Goal: Task Accomplishment & Management: Manage account settings

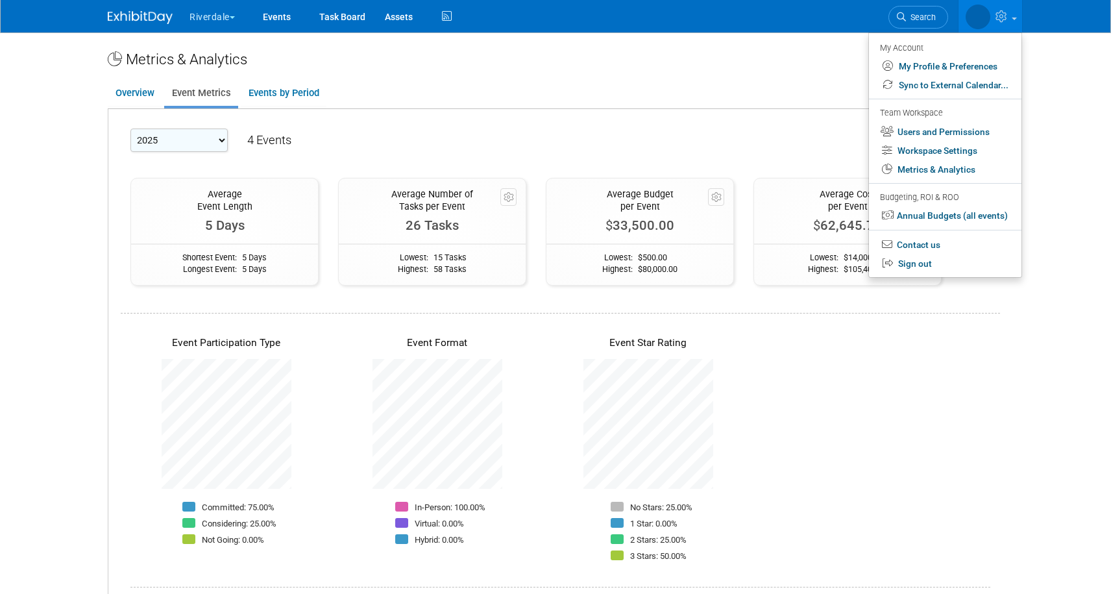
select select "2025"
click at [929, 153] on link "Workspace Settings" at bounding box center [945, 151] width 153 height 19
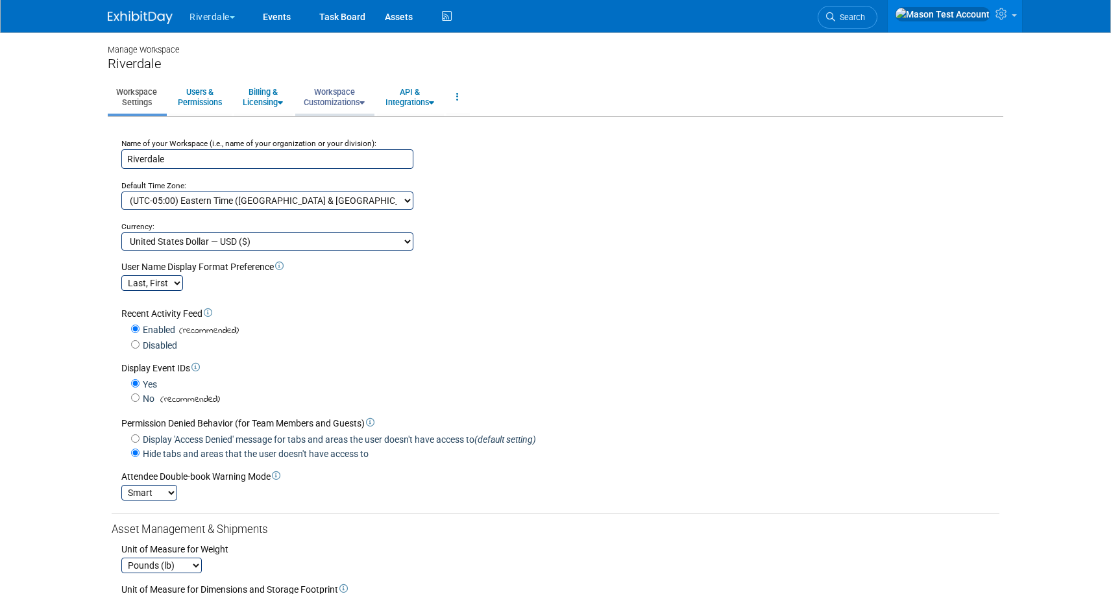
click at [351, 93] on link "Workspace Customizations" at bounding box center [334, 97] width 78 height 32
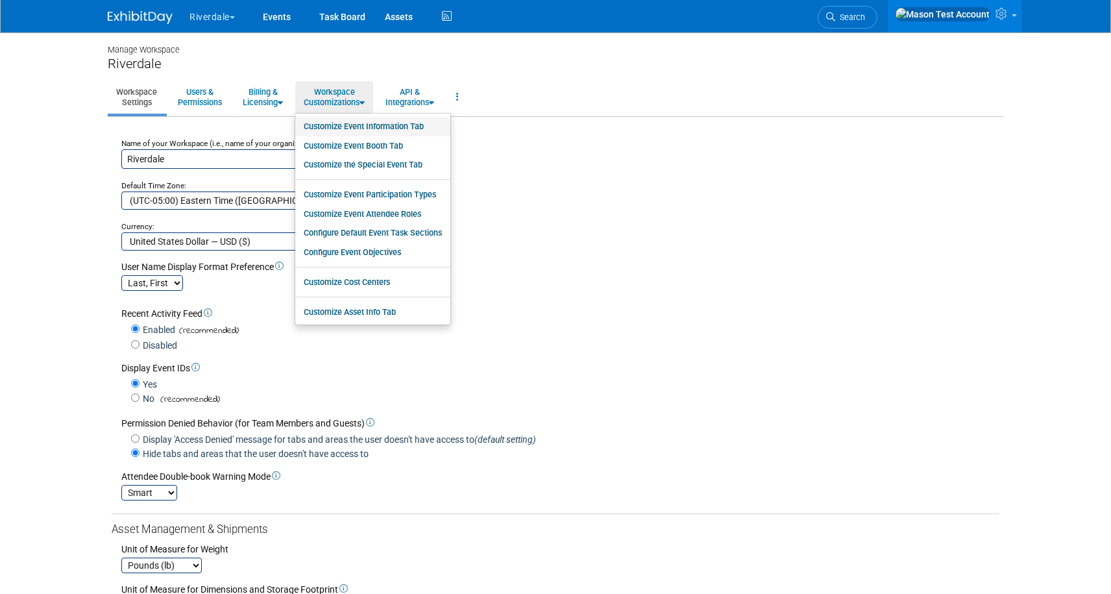
click at [361, 121] on link "Customize Event Information Tab" at bounding box center [372, 126] width 155 height 19
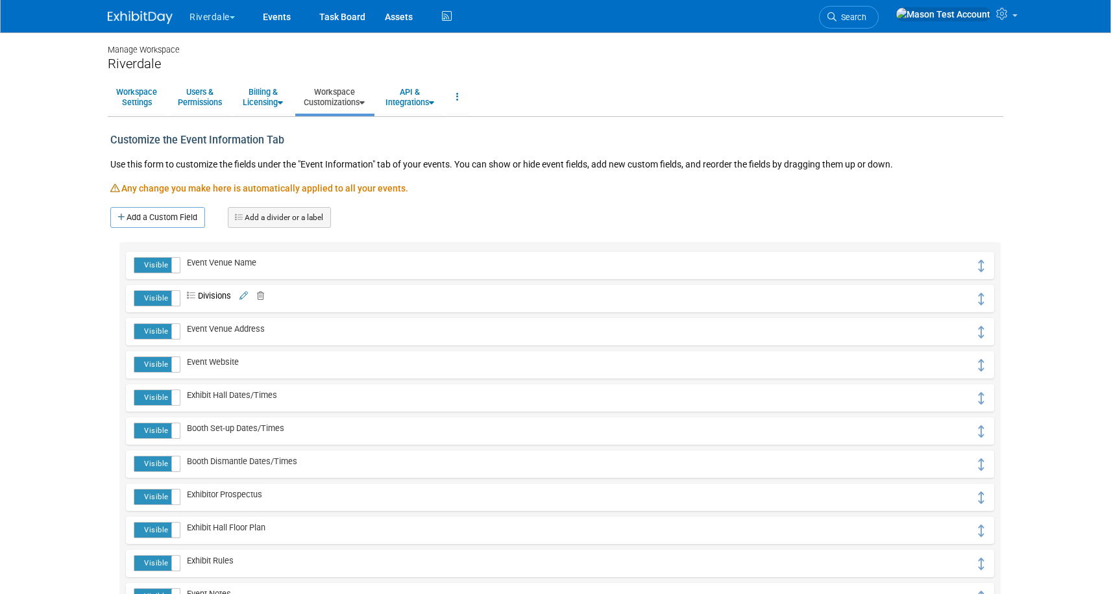
click at [259, 293] on icon at bounding box center [258, 296] width 12 height 8
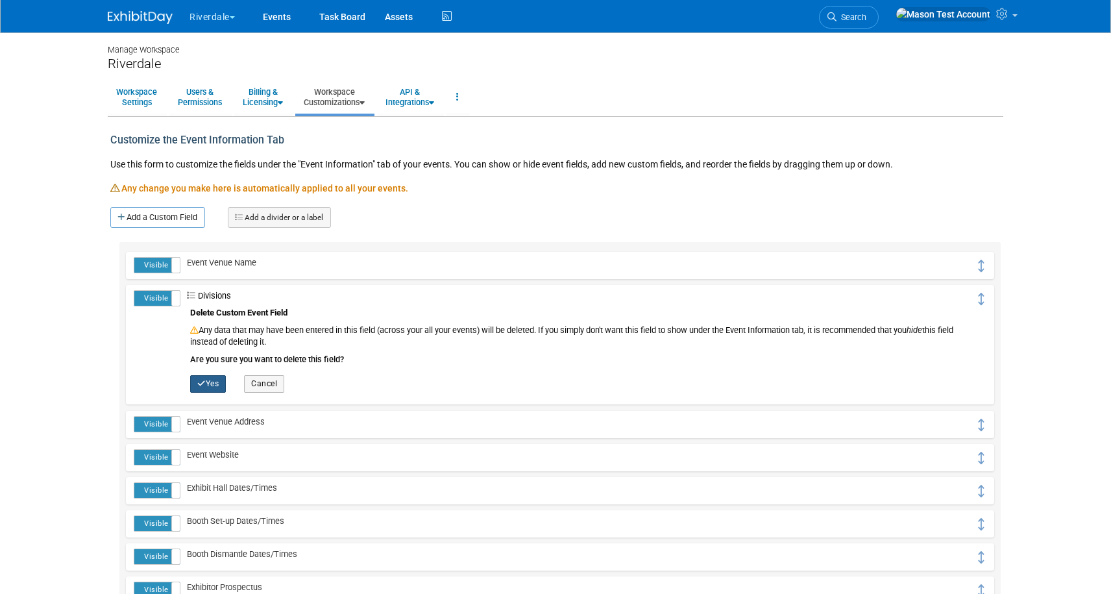
click at [203, 386] on icon "button" at bounding box center [201, 384] width 8 height 8
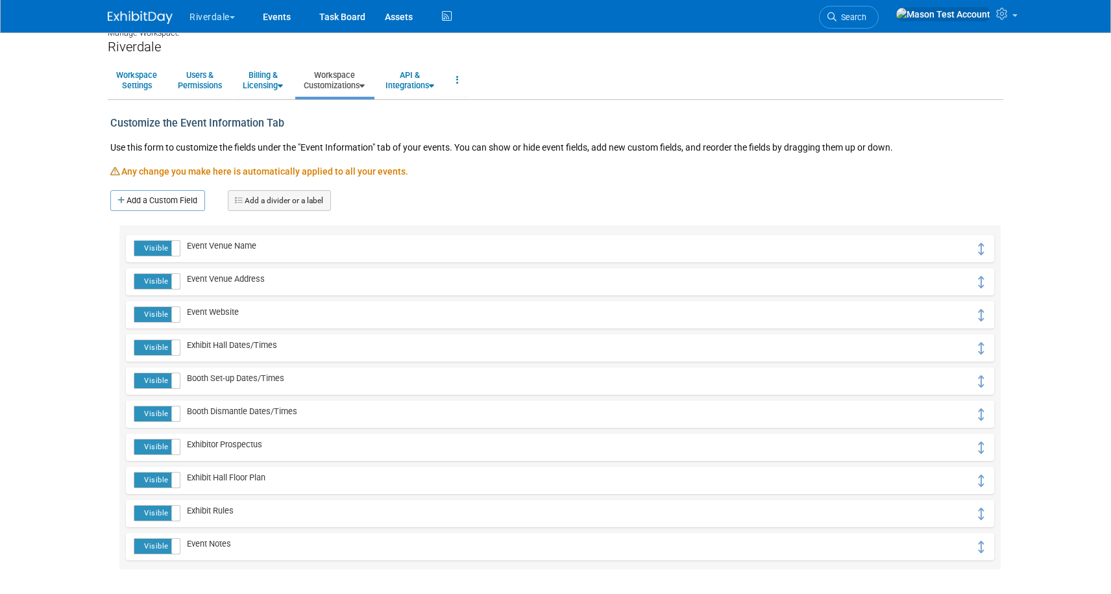
scroll to position [14, 0]
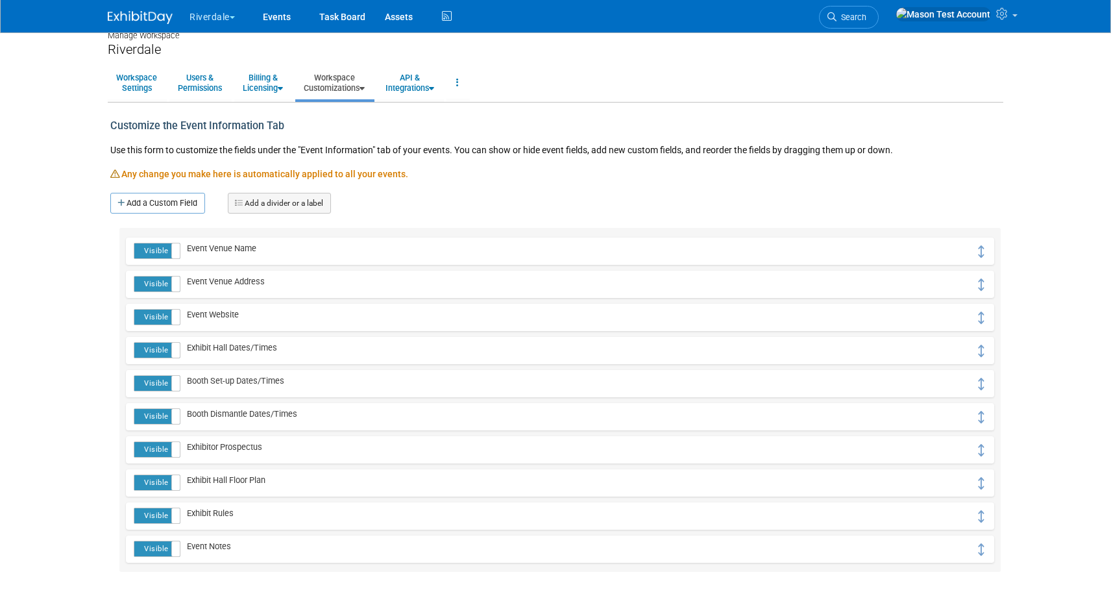
click at [361, 88] on link "Workspace Customizations" at bounding box center [334, 83] width 78 height 32
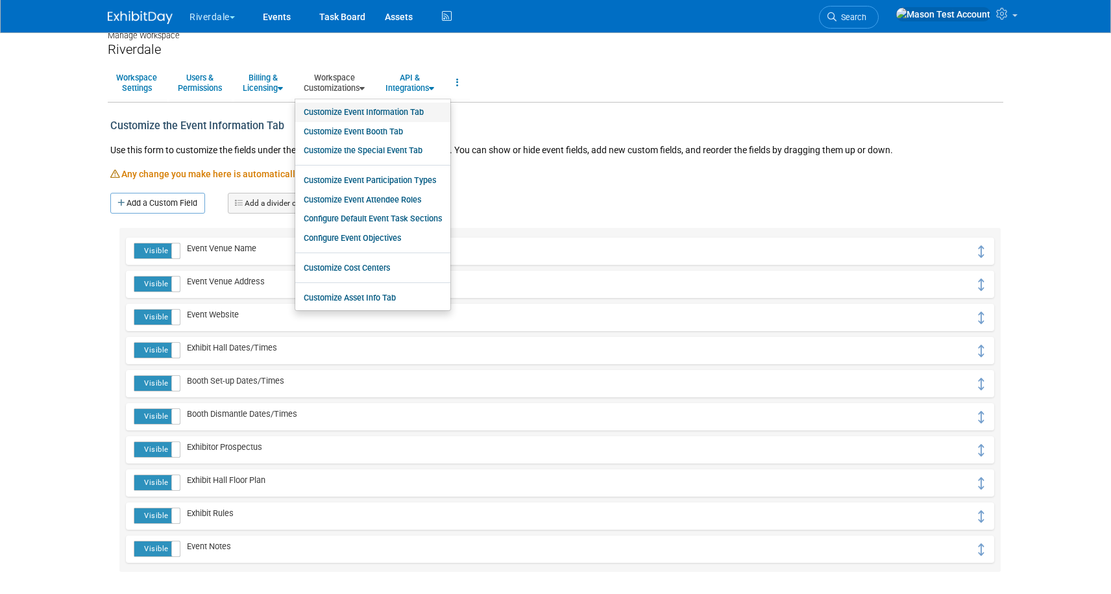
click at [362, 106] on link "Customize Event Information Tab" at bounding box center [372, 112] width 155 height 19
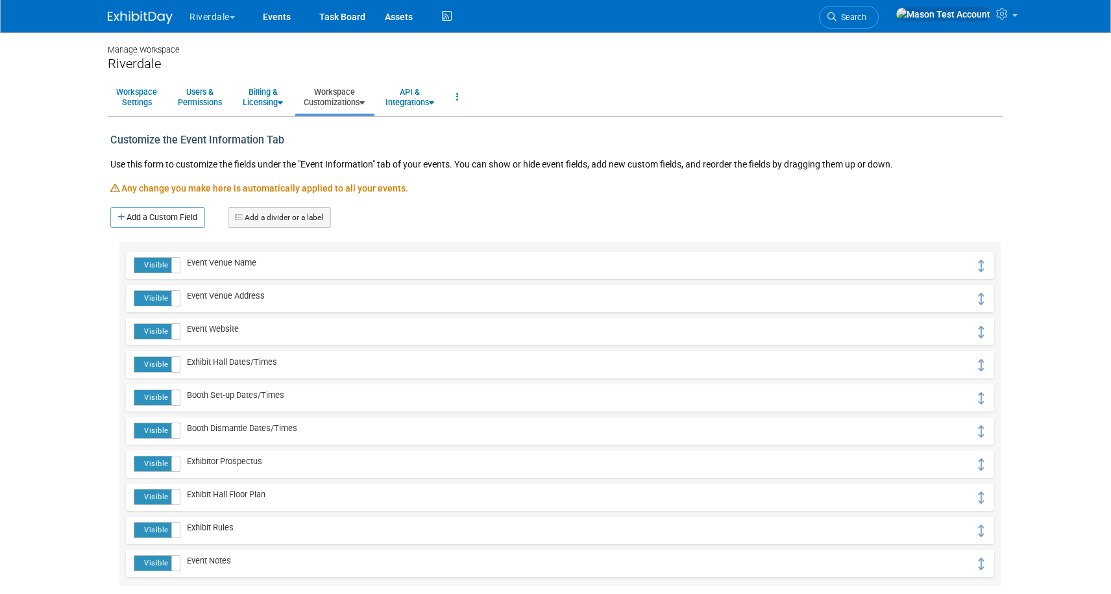
click at [358, 96] on link "Workspace Customizations" at bounding box center [334, 97] width 78 height 32
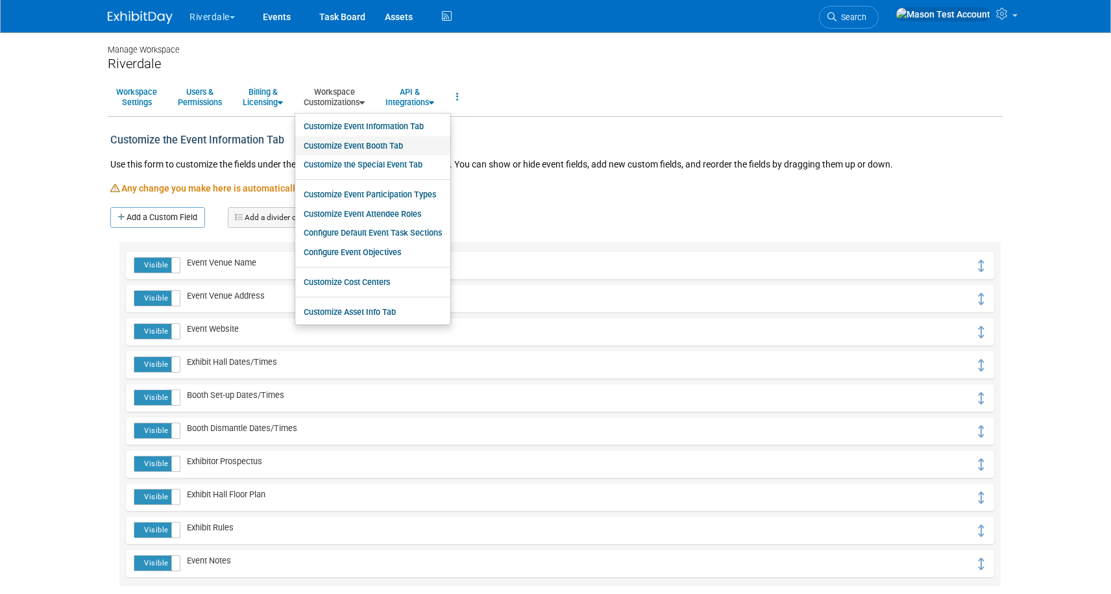
click at [350, 151] on link "Customize Event Booth Tab" at bounding box center [372, 145] width 155 height 19
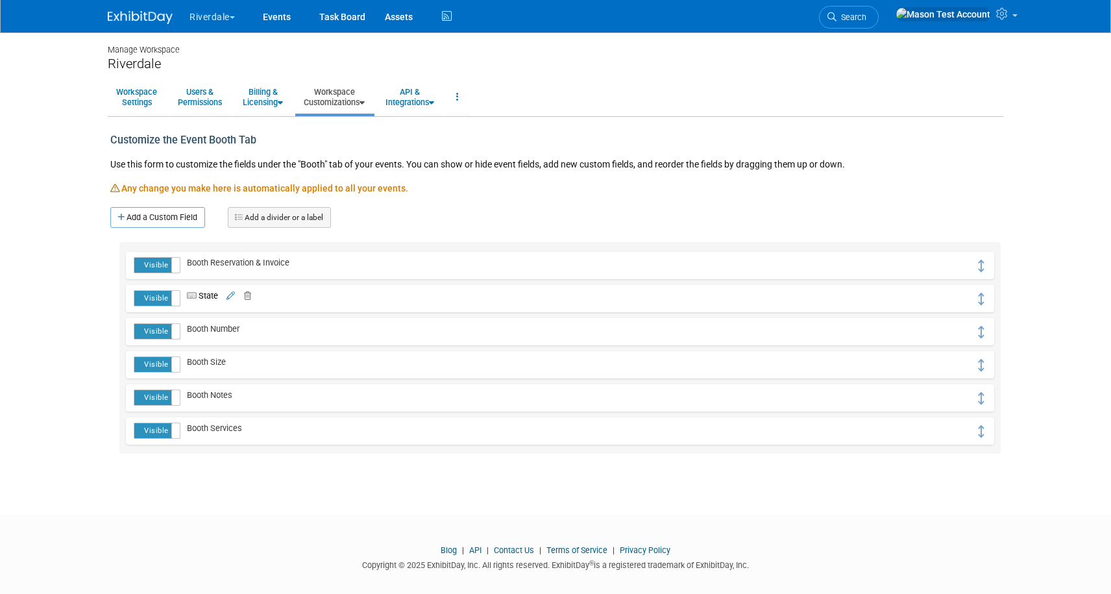
click at [250, 293] on icon at bounding box center [245, 296] width 12 height 8
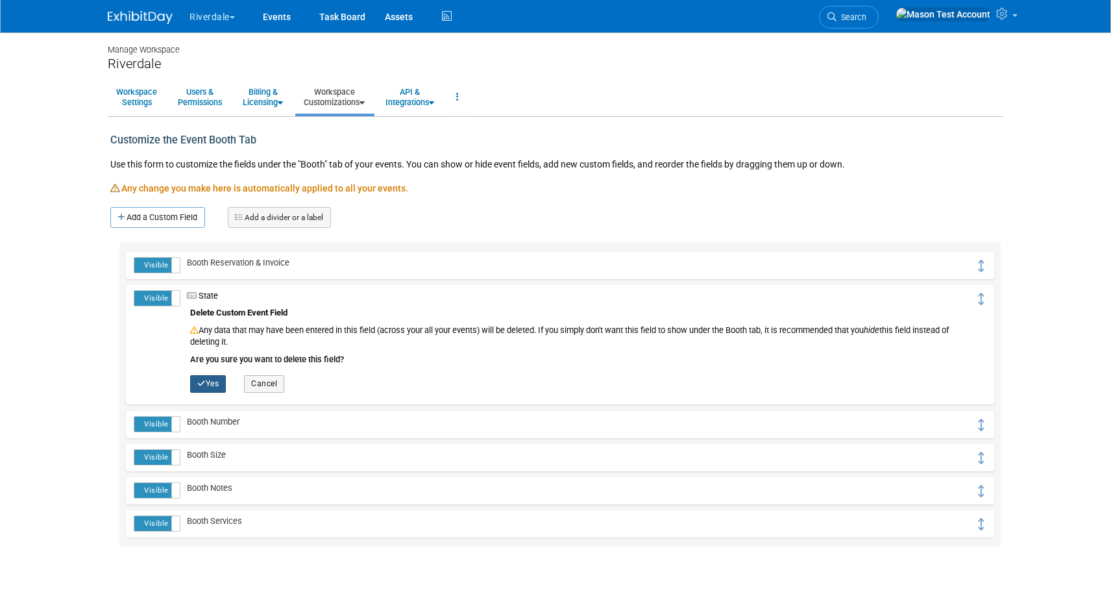
click at [199, 385] on icon "button" at bounding box center [201, 384] width 8 height 8
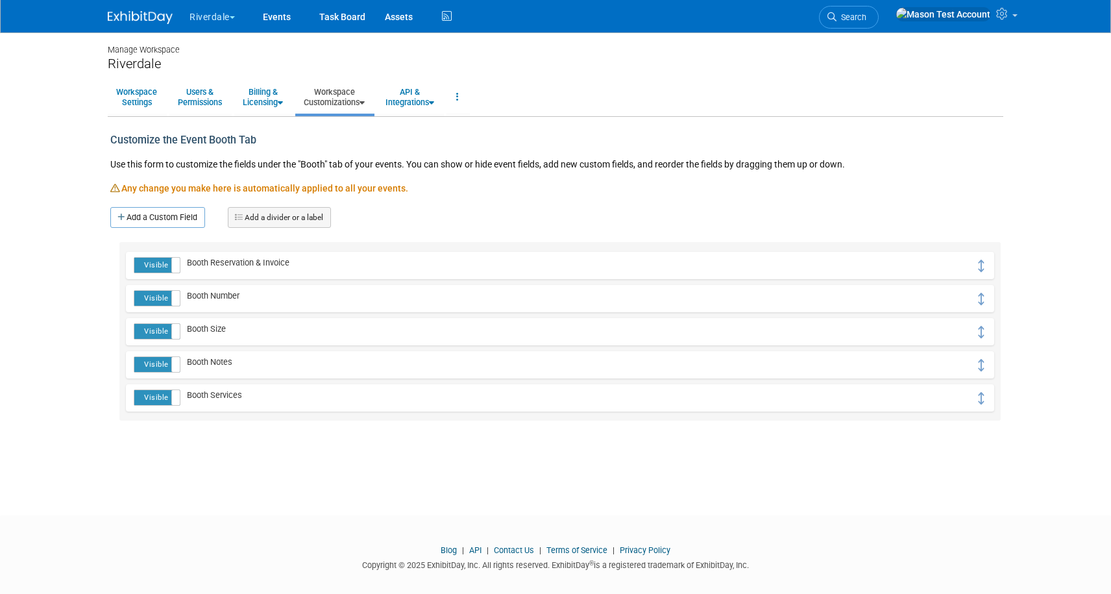
click at [349, 99] on link "Workspace Customizations" at bounding box center [334, 97] width 78 height 32
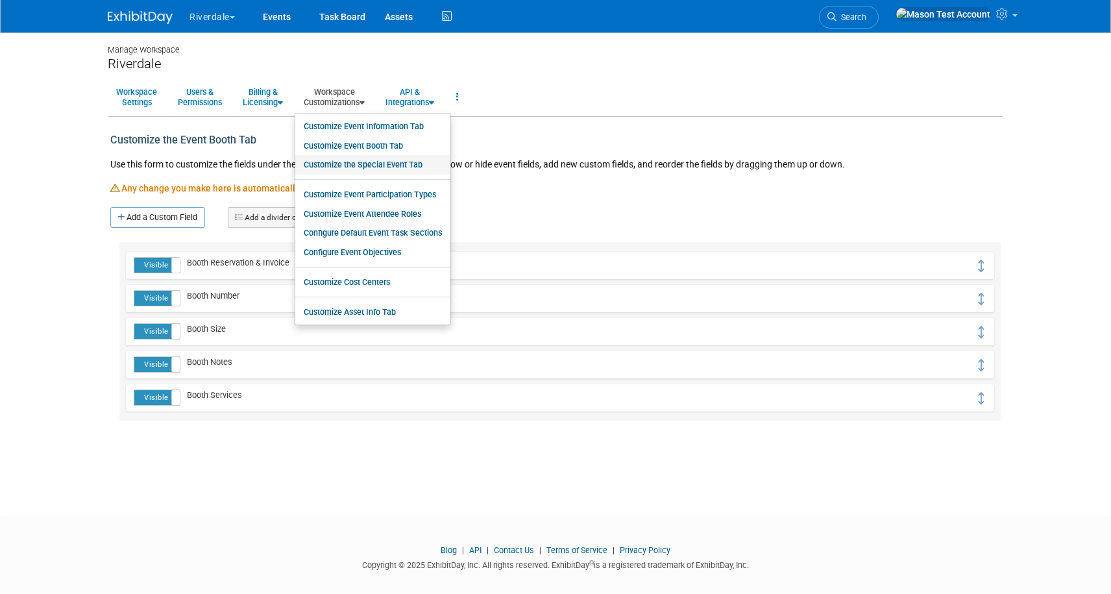
click at [360, 161] on link "Customize the Special Event Tab" at bounding box center [372, 164] width 155 height 19
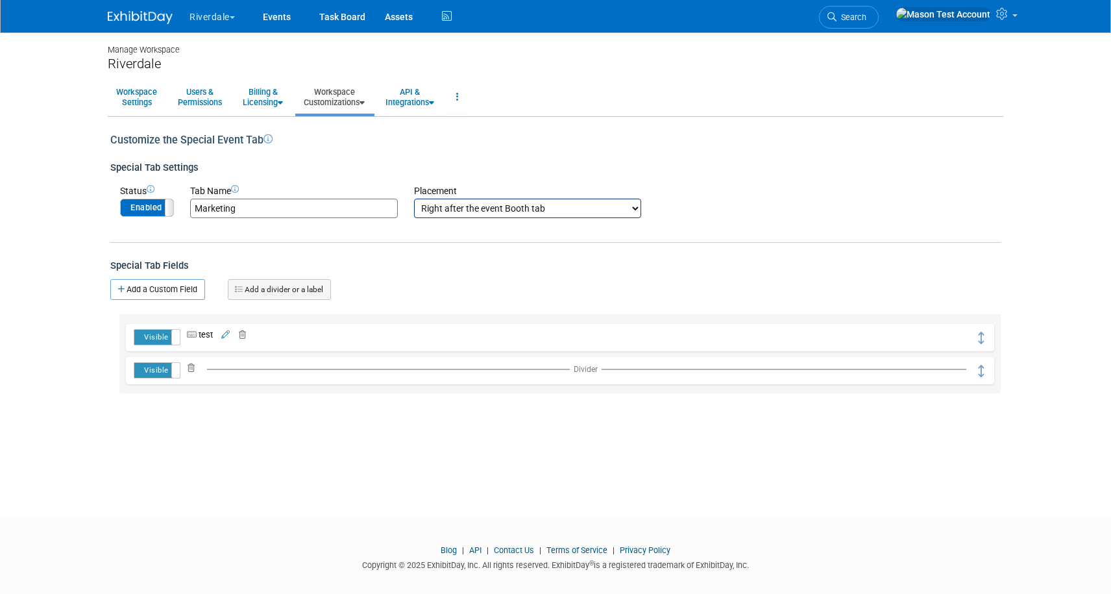
click at [261, 216] on input "Marketing" at bounding box center [294, 208] width 208 height 19
type input "Special Tab"
click at [206, 228] on icon "button" at bounding box center [201, 229] width 9 height 8
click at [165, 203] on span at bounding box center [173, 207] width 17 height 17
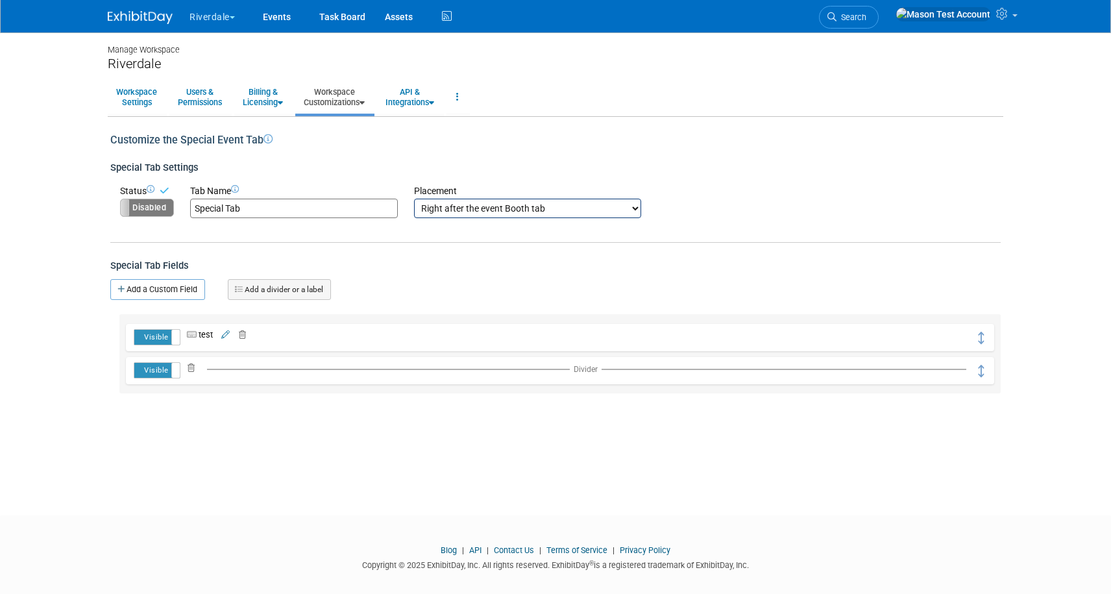
click at [246, 336] on icon at bounding box center [240, 335] width 12 height 8
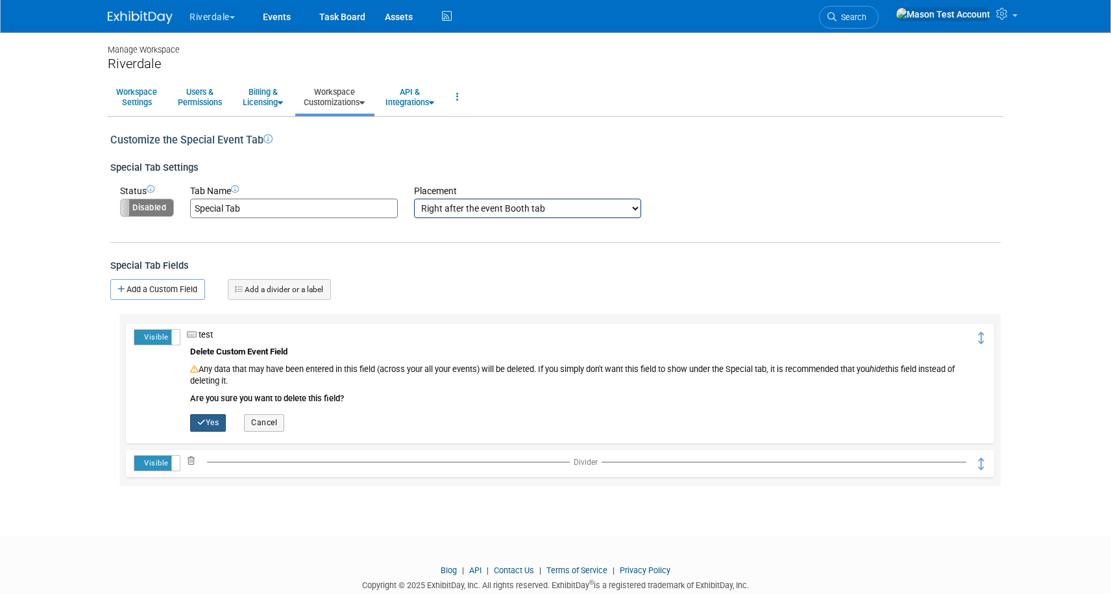
click at [206, 423] on button "Yes" at bounding box center [208, 422] width 36 height 17
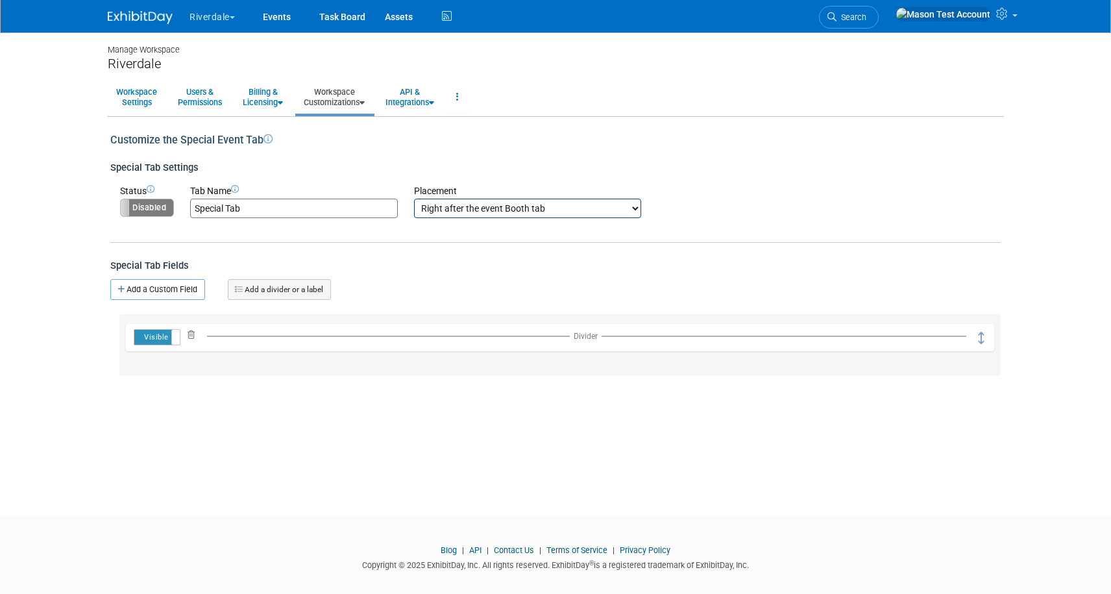
click at [192, 332] on icon at bounding box center [188, 335] width 12 height 8
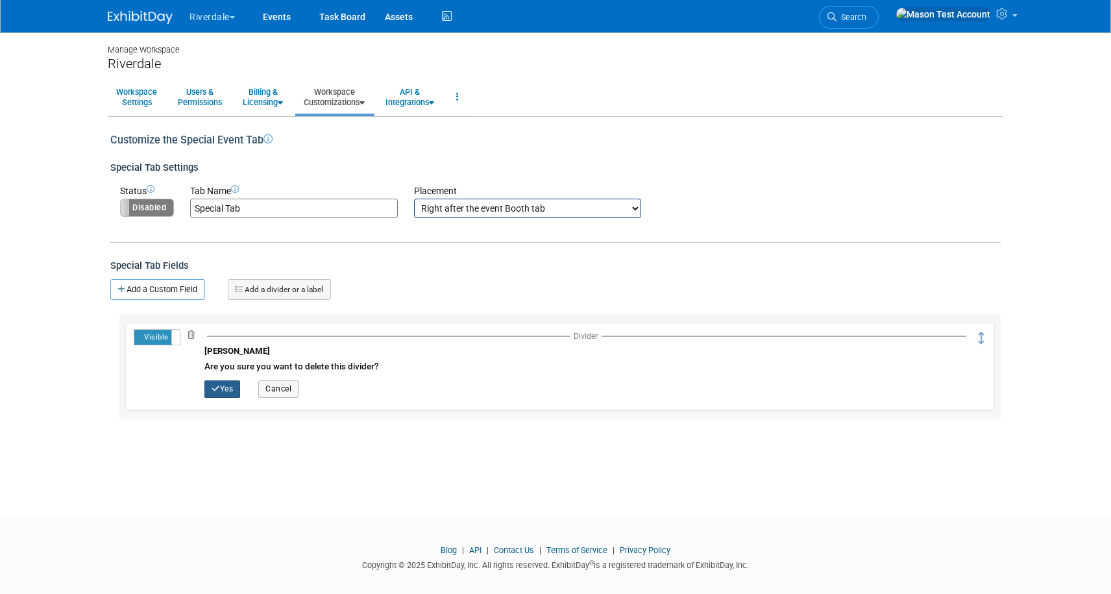
click at [222, 392] on button "Yes" at bounding box center [222, 388] width 36 height 17
click at [341, 105] on link "Workspace Customizations" at bounding box center [334, 97] width 78 height 32
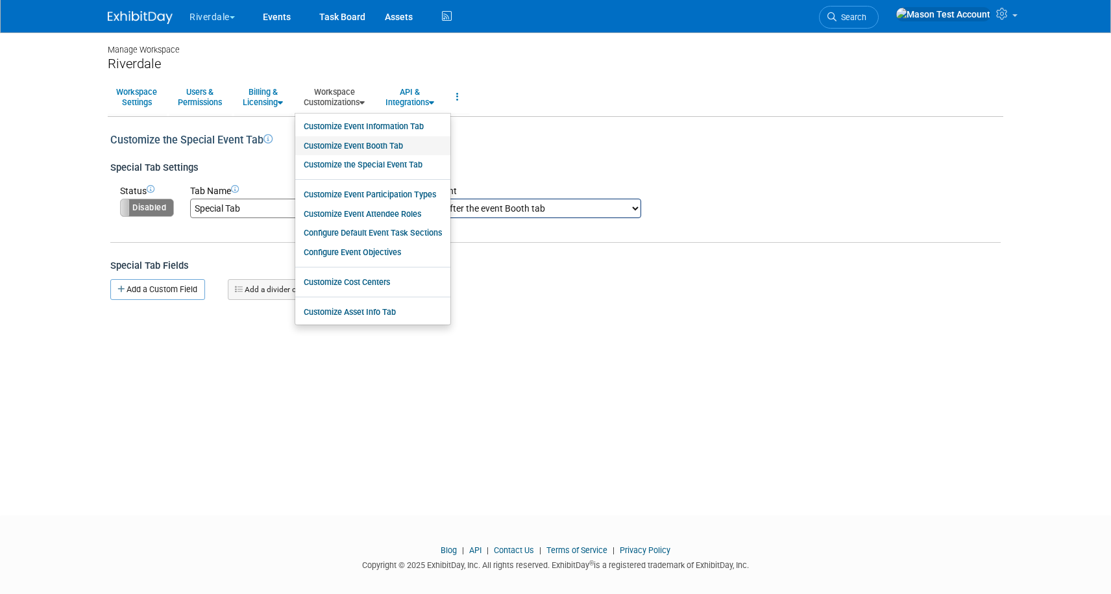
click at [358, 142] on link "Customize Event Booth Tab" at bounding box center [372, 145] width 155 height 19
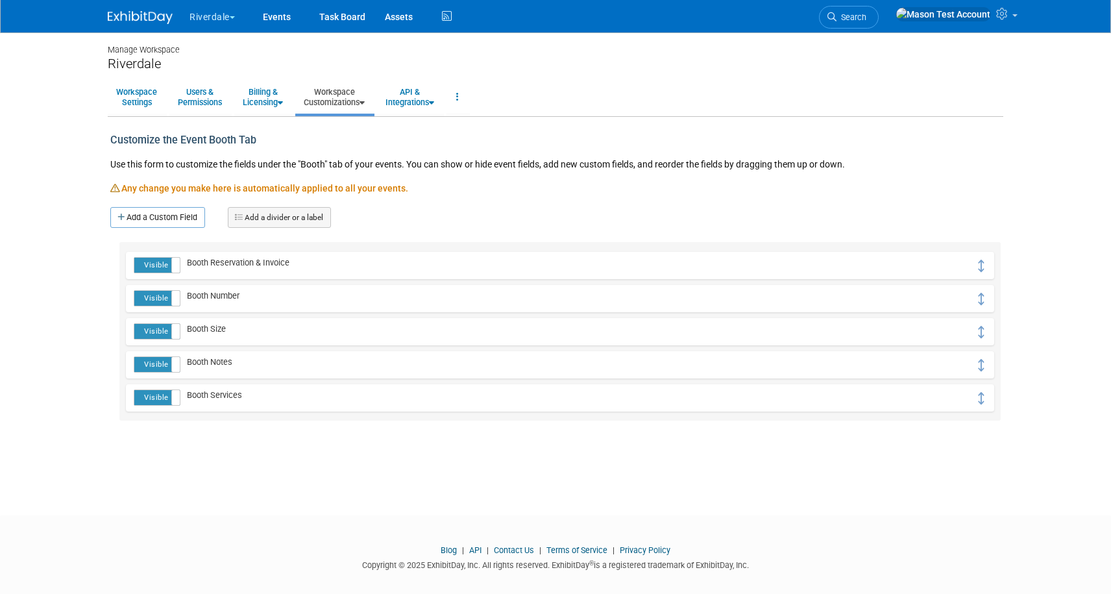
click at [335, 95] on link "Workspace Customizations" at bounding box center [334, 97] width 78 height 32
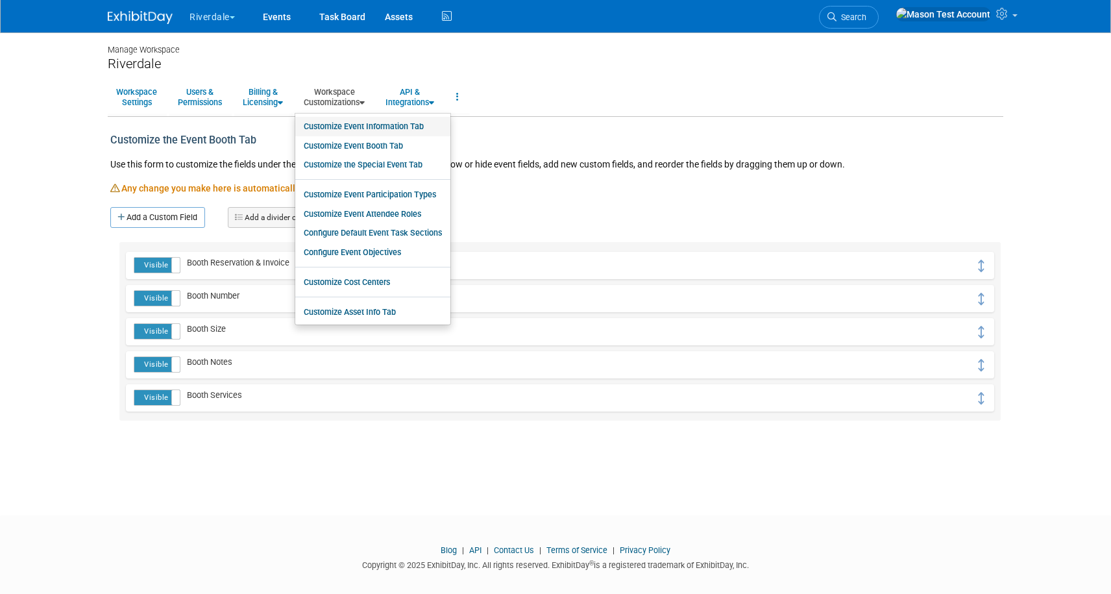
click at [346, 132] on link "Customize Event Information Tab" at bounding box center [372, 126] width 155 height 19
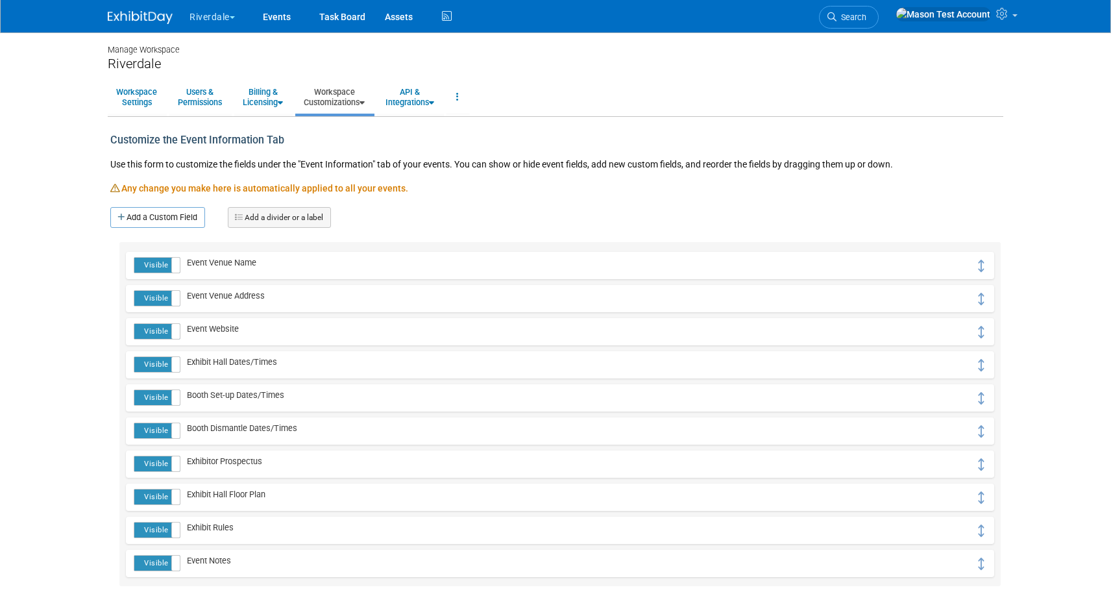
click at [343, 95] on link "Workspace Customizations" at bounding box center [334, 97] width 78 height 32
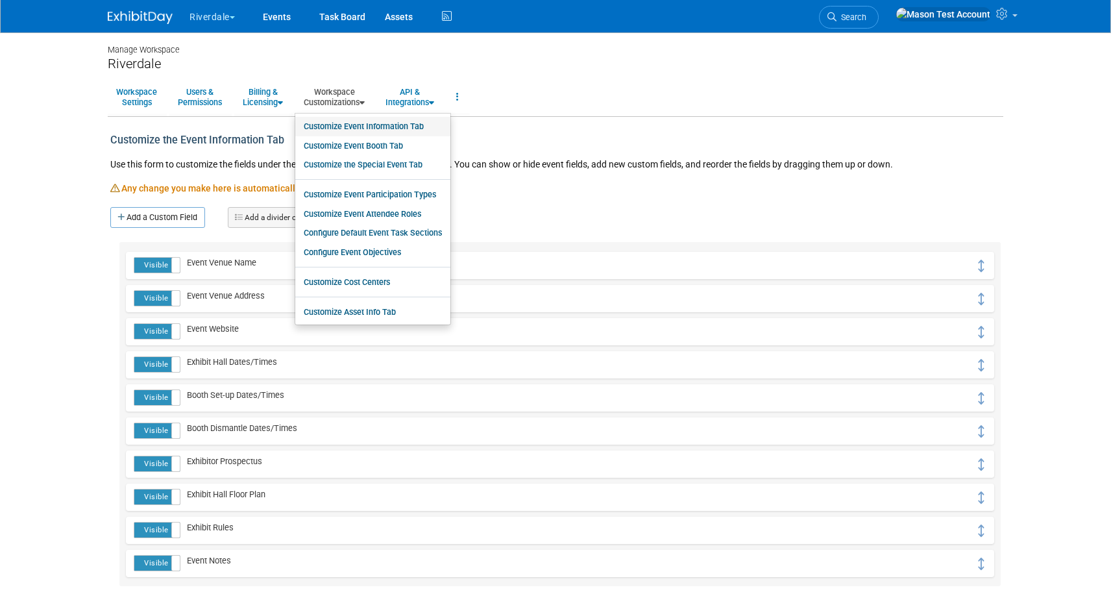
click at [350, 132] on link "Customize Event Information Tab" at bounding box center [372, 126] width 155 height 19
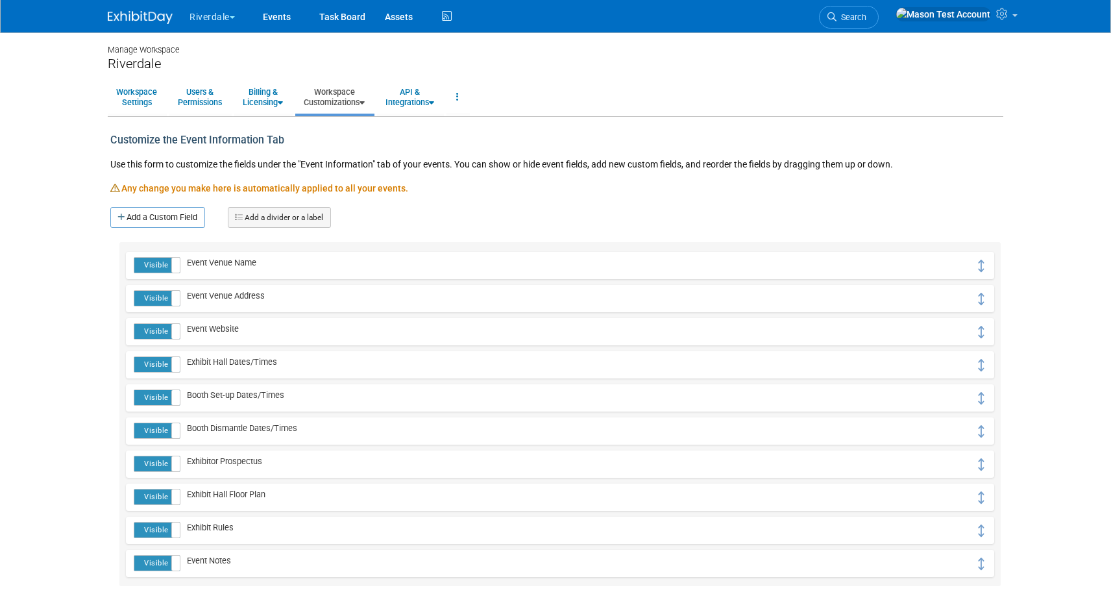
click at [344, 102] on link "Workspace Customizations" at bounding box center [334, 97] width 78 height 32
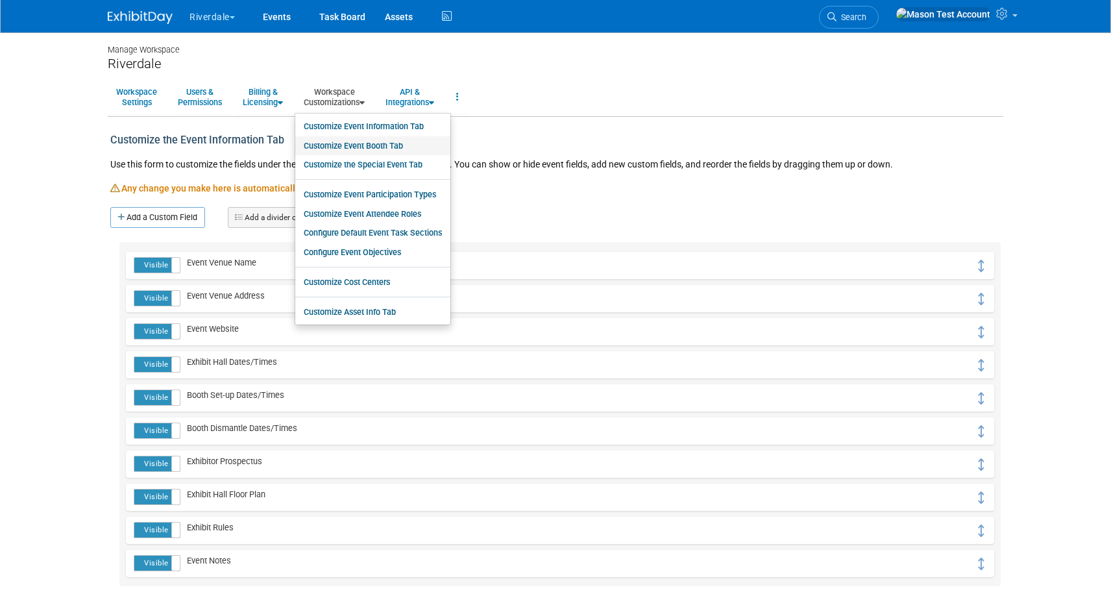
click at [350, 146] on link "Customize Event Booth Tab" at bounding box center [372, 145] width 155 height 19
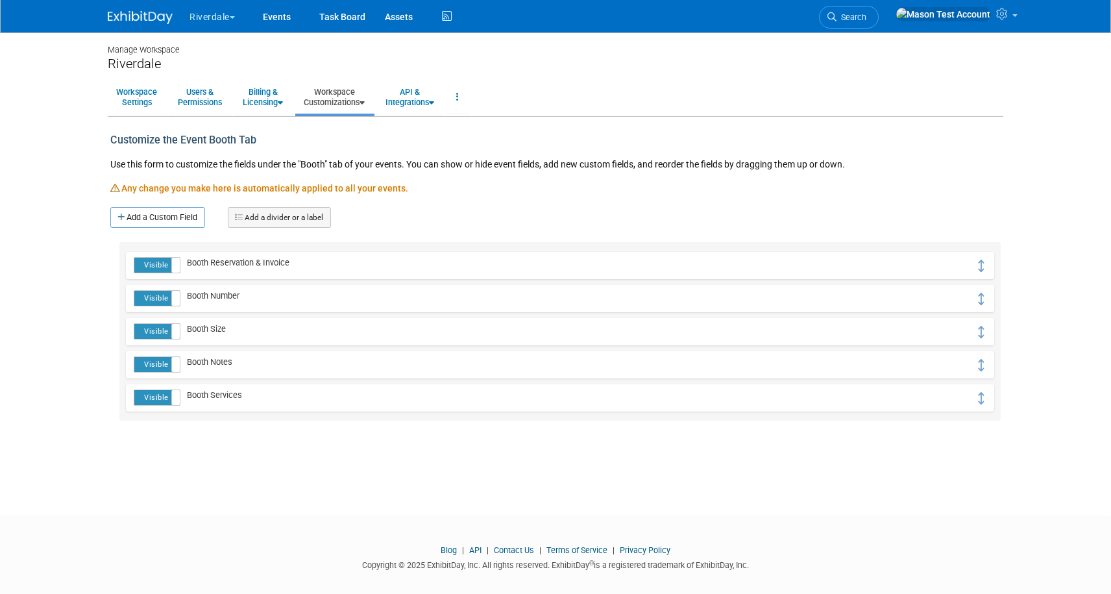
click at [337, 99] on link "Workspace Customizations" at bounding box center [334, 97] width 78 height 32
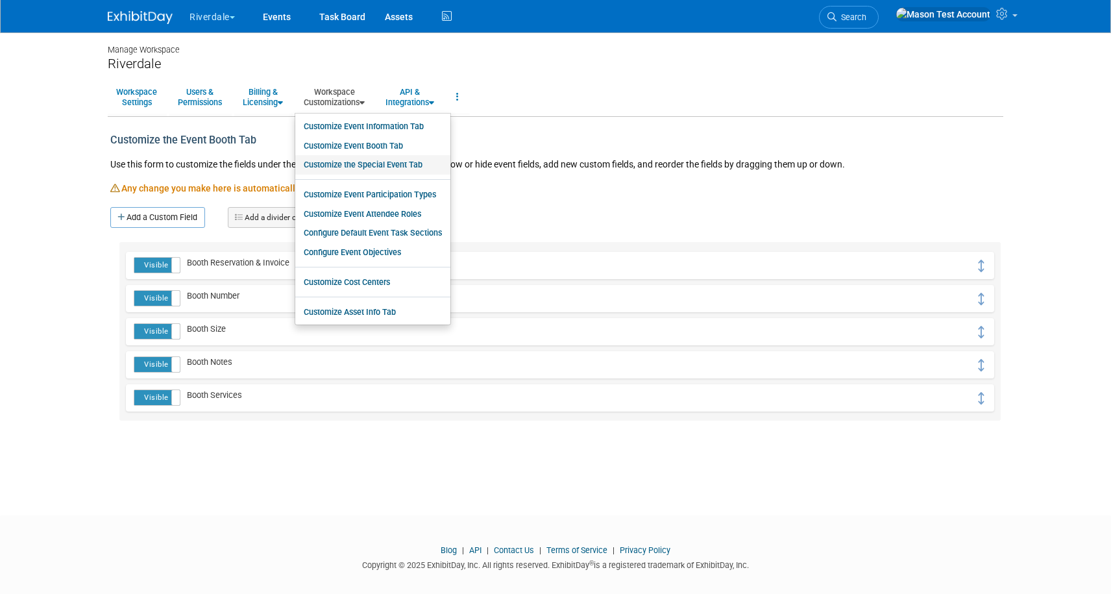
click at [352, 168] on link "Customize the Special Event Tab" at bounding box center [372, 164] width 155 height 19
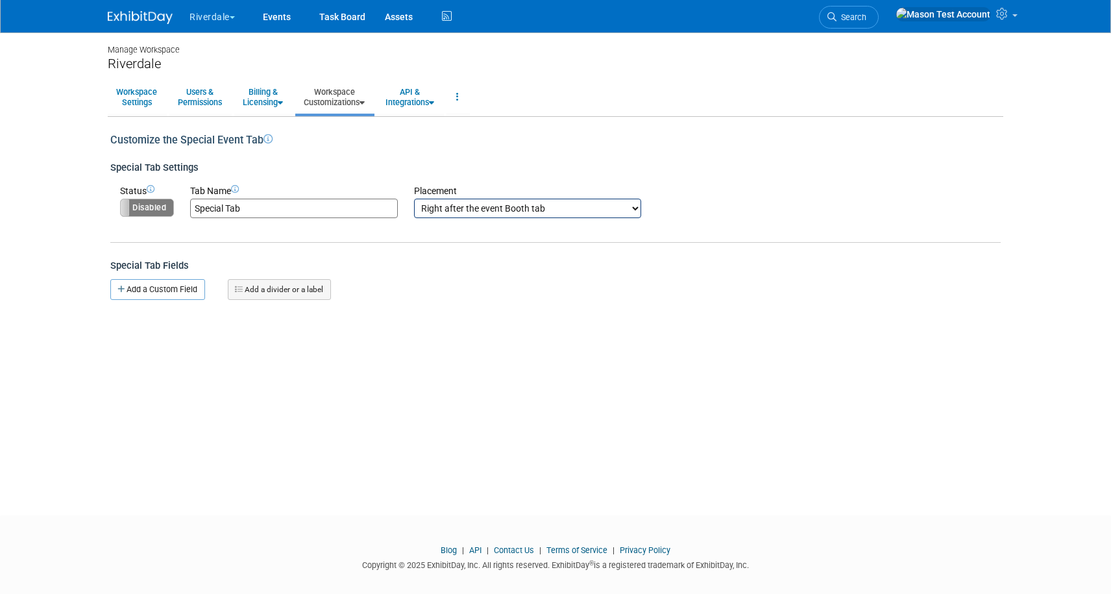
click at [336, 92] on link "Workspace Customizations" at bounding box center [334, 97] width 78 height 32
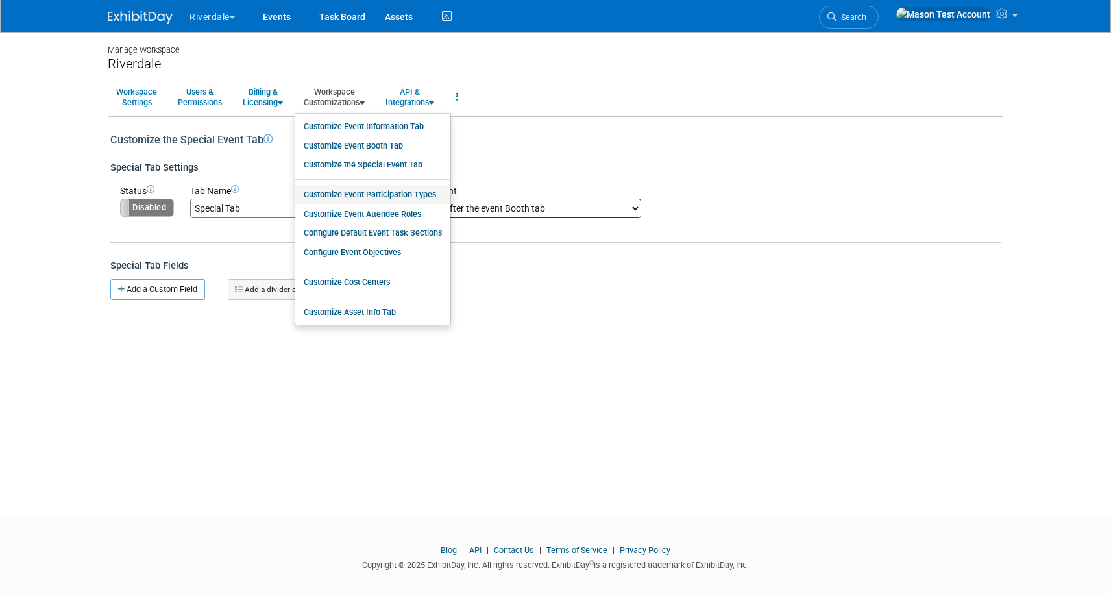
click at [349, 196] on link "Customize Event Participation Types" at bounding box center [372, 194] width 155 height 19
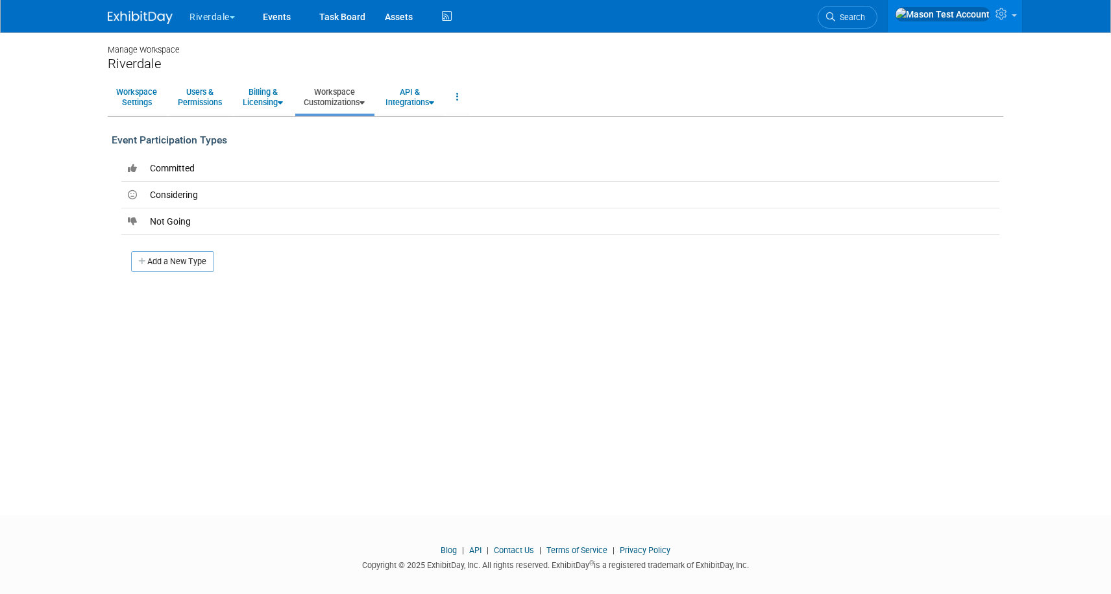
click at [341, 110] on link "Workspace Customizations" at bounding box center [334, 97] width 78 height 32
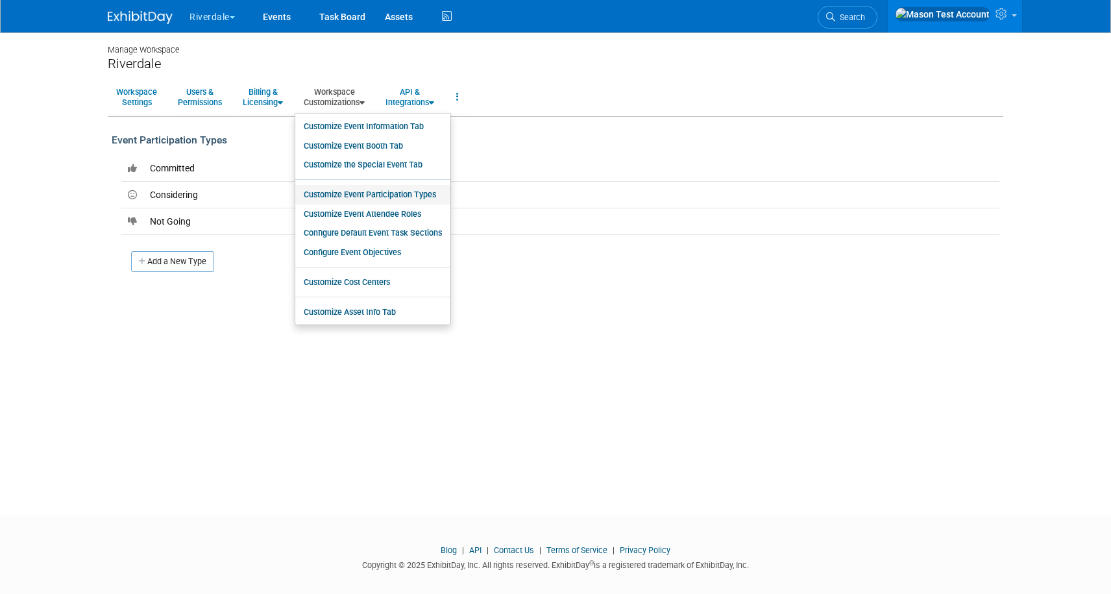
click at [358, 194] on link "Customize Event Participation Types" at bounding box center [372, 194] width 155 height 19
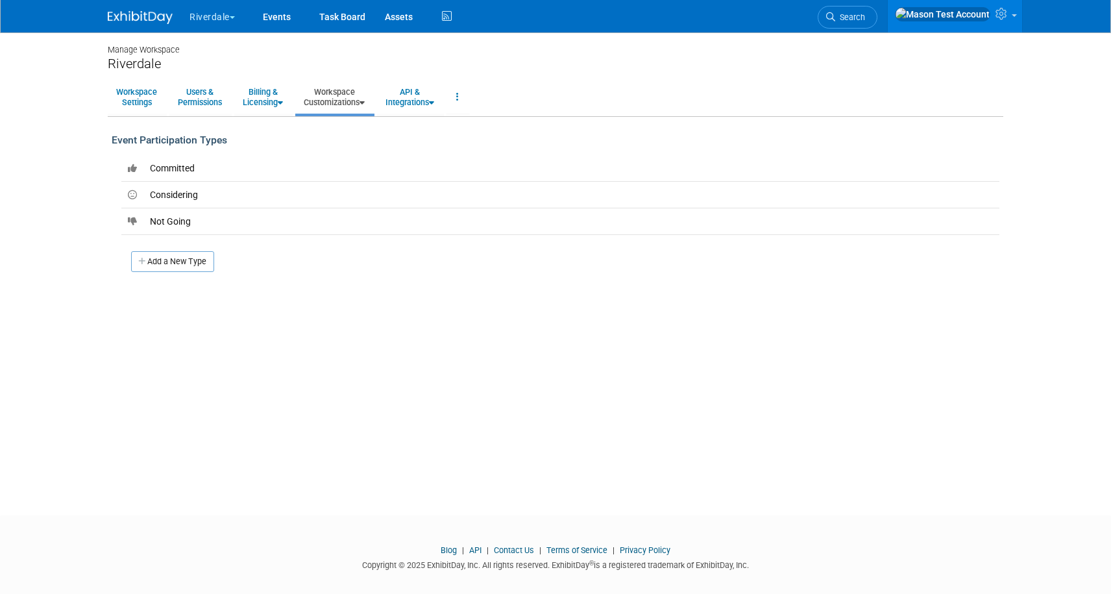
click at [330, 103] on link "Workspace Customizations" at bounding box center [334, 97] width 78 height 32
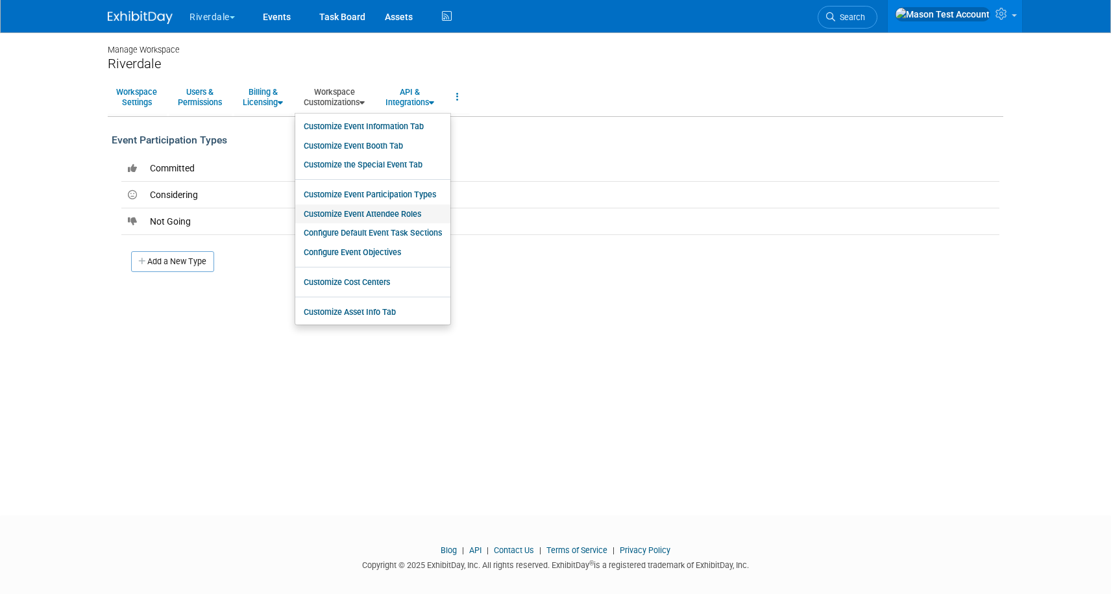
click at [369, 218] on link "Customize Event Attendee Roles" at bounding box center [372, 213] width 155 height 19
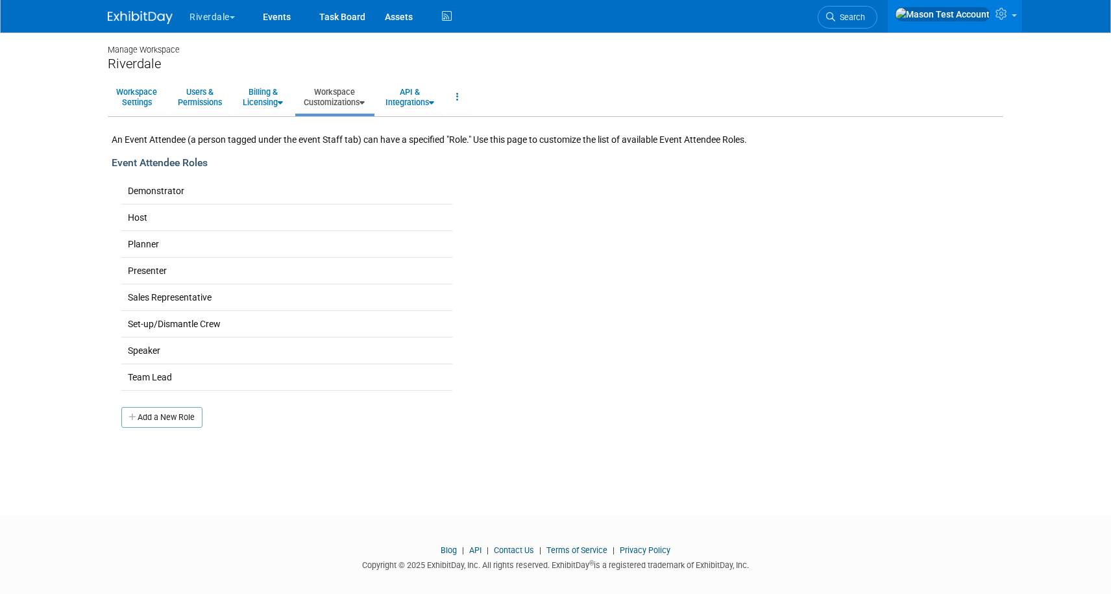
click at [350, 92] on link "Workspace Customizations" at bounding box center [334, 97] width 78 height 32
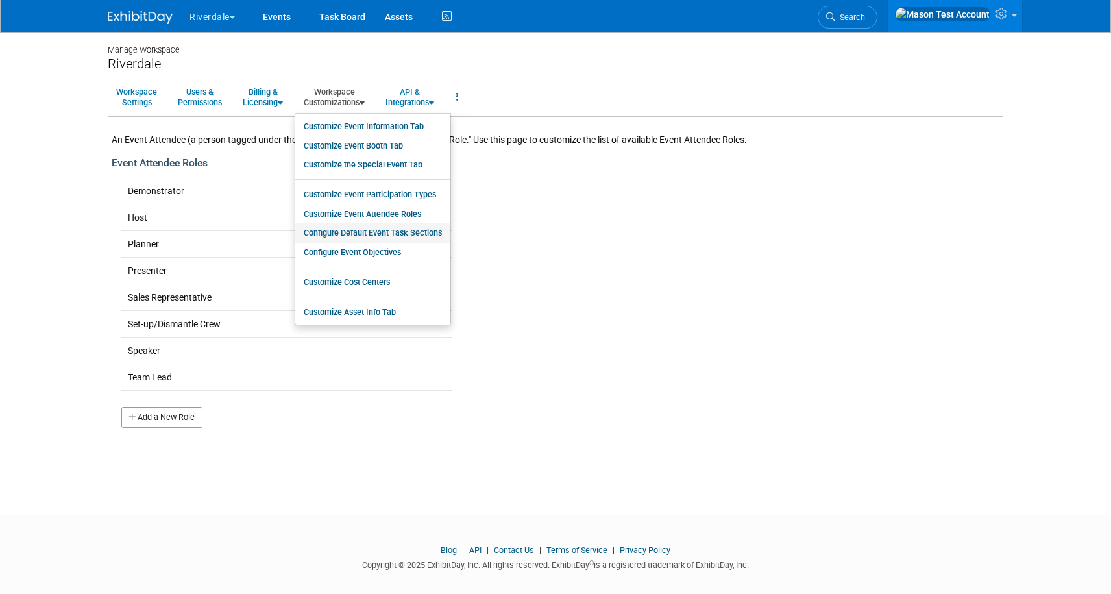
click at [374, 230] on link "Configure Default Event Task Sections" at bounding box center [372, 232] width 155 height 19
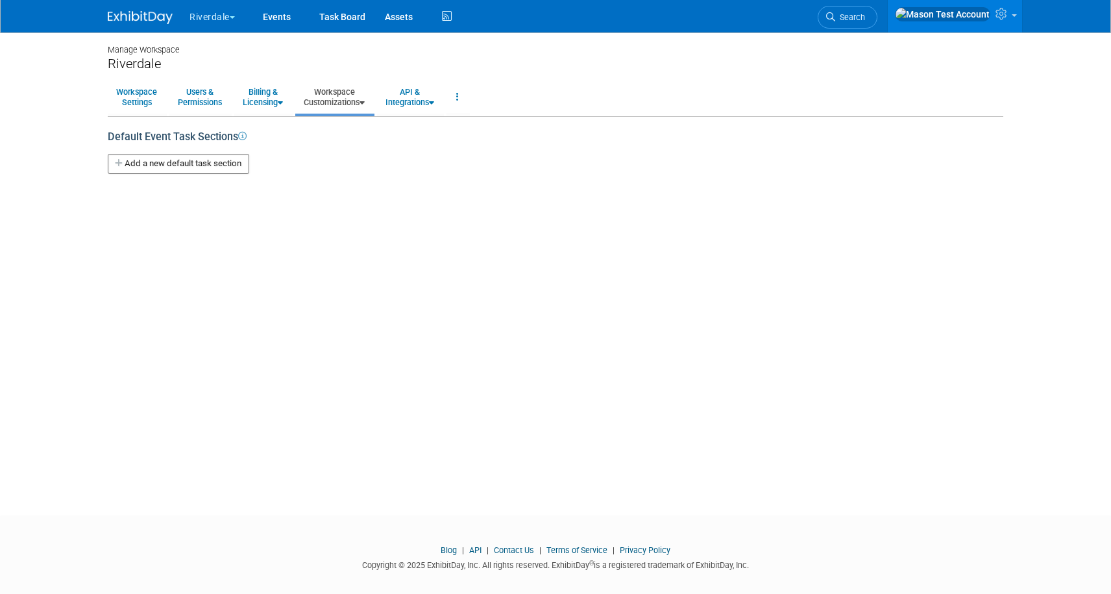
click at [348, 97] on link "Workspace Customizations" at bounding box center [334, 97] width 78 height 32
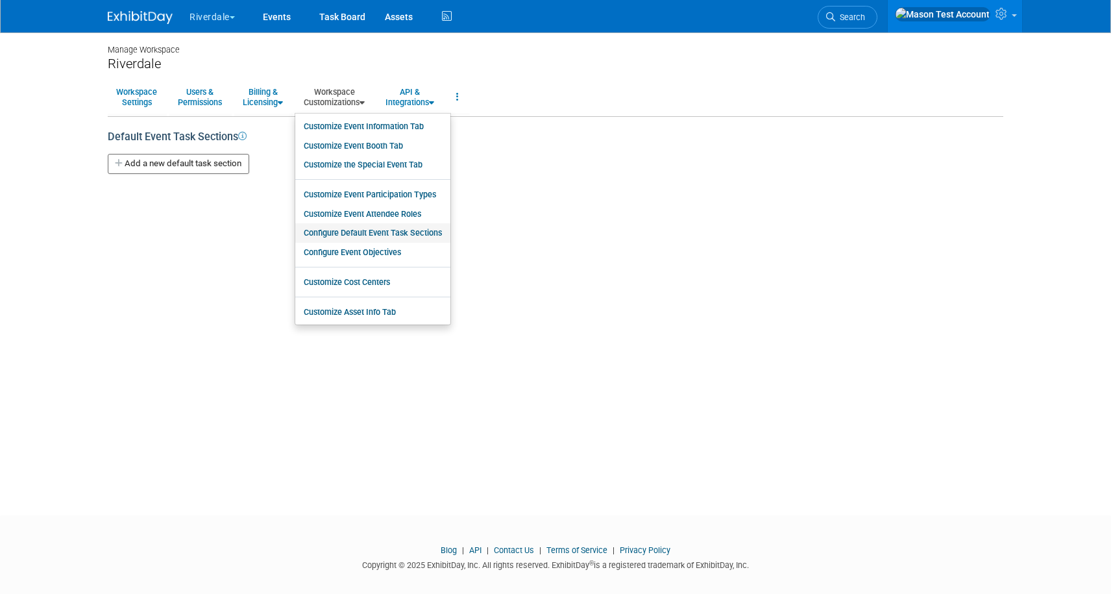
click at [373, 229] on link "Configure Default Event Task Sections" at bounding box center [372, 232] width 155 height 19
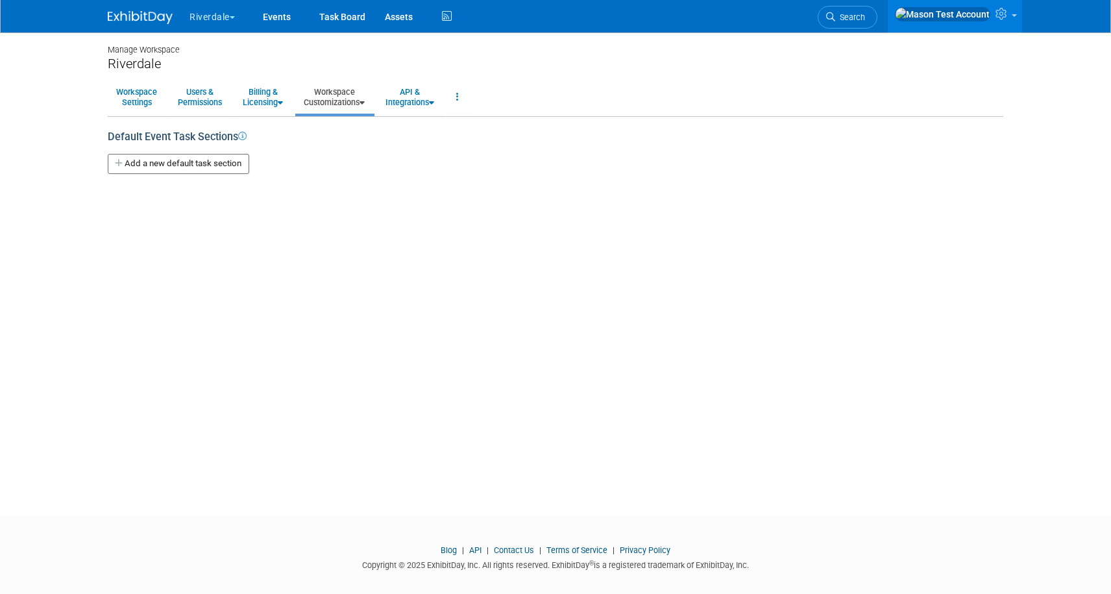
click at [347, 95] on link "Workspace Customizations" at bounding box center [334, 97] width 78 height 32
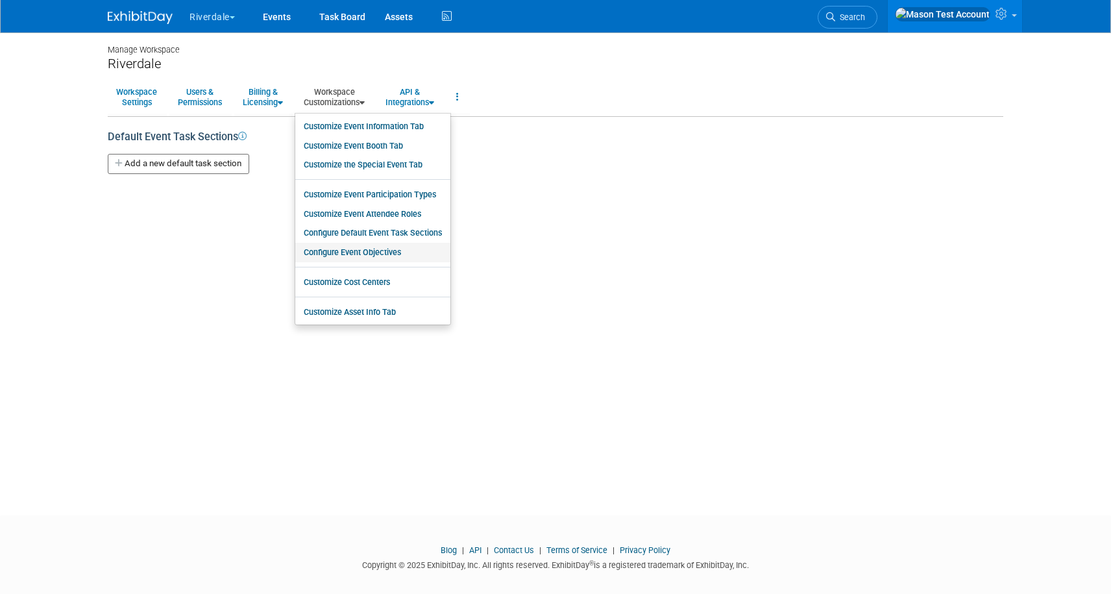
click at [364, 251] on link "Configure Event Objectives" at bounding box center [372, 252] width 155 height 19
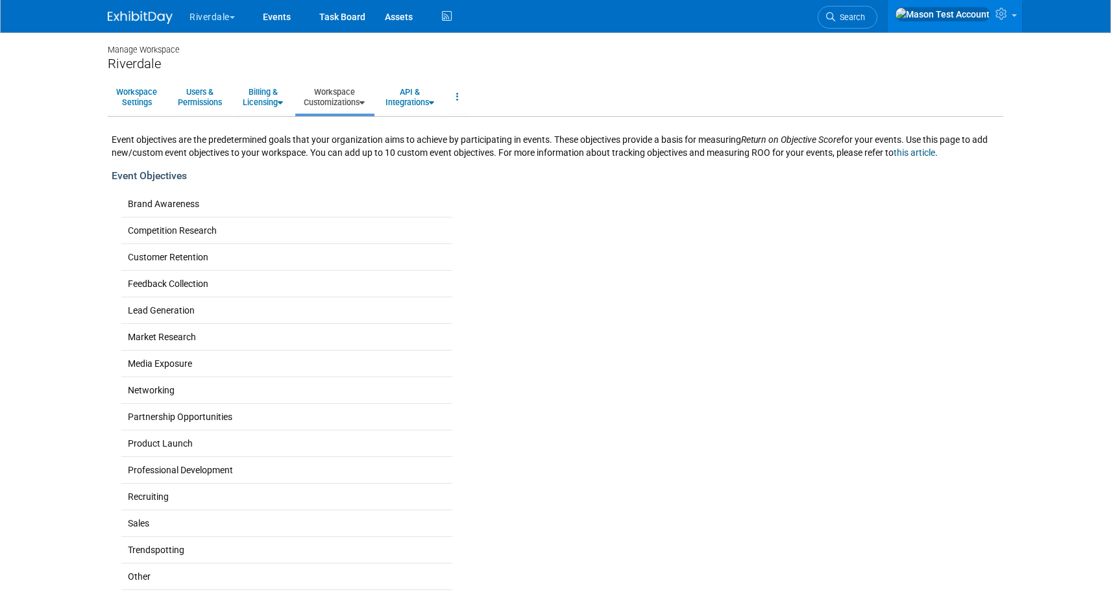
click at [335, 97] on link "Workspace Customizations" at bounding box center [334, 97] width 78 height 32
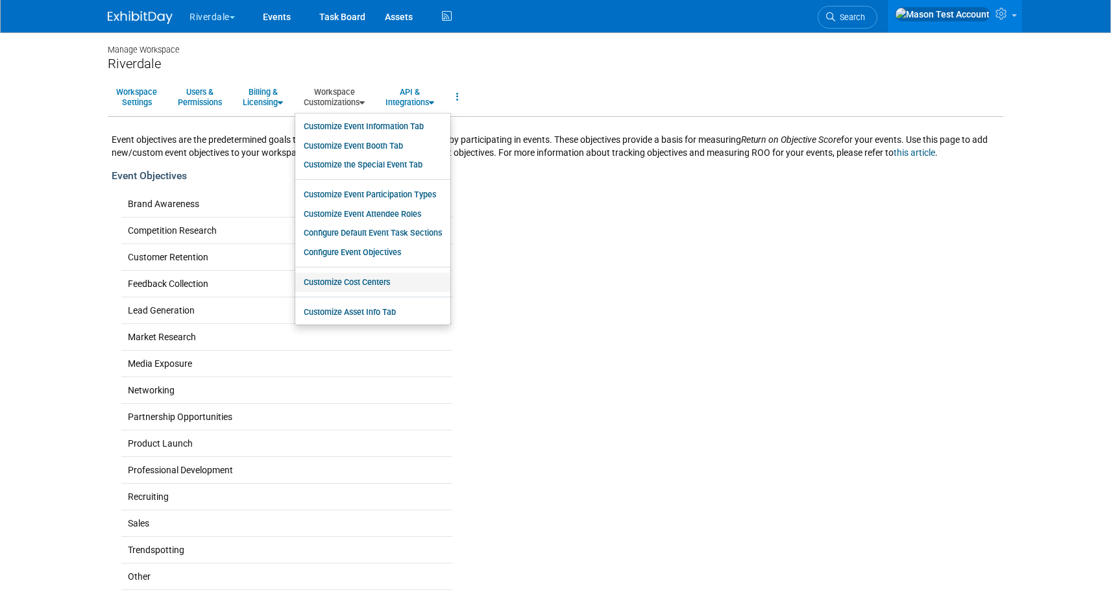
click at [369, 281] on link "Customize Cost Centers" at bounding box center [372, 282] width 155 height 19
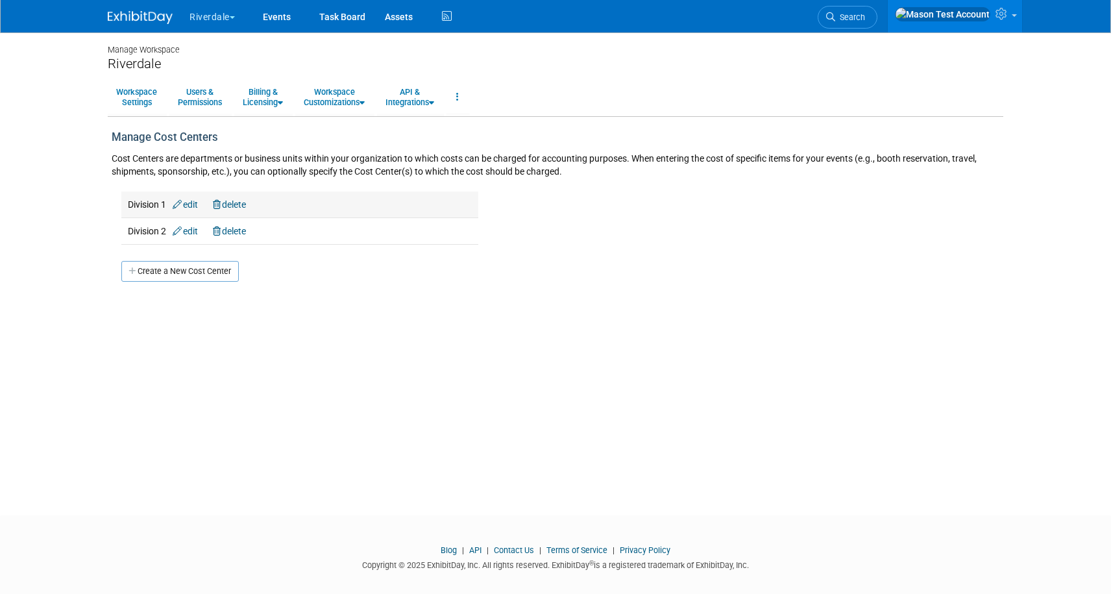
click at [246, 203] on link "delete" at bounding box center [229, 204] width 33 height 10
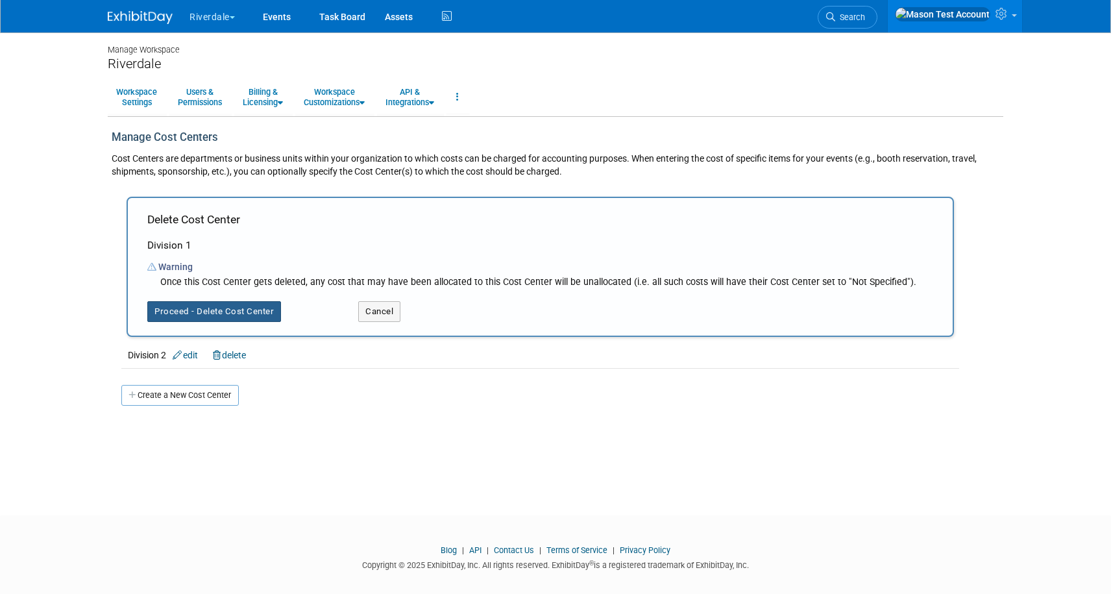
click at [243, 319] on button "Proceed - Delete Cost Center" at bounding box center [214, 311] width 134 height 21
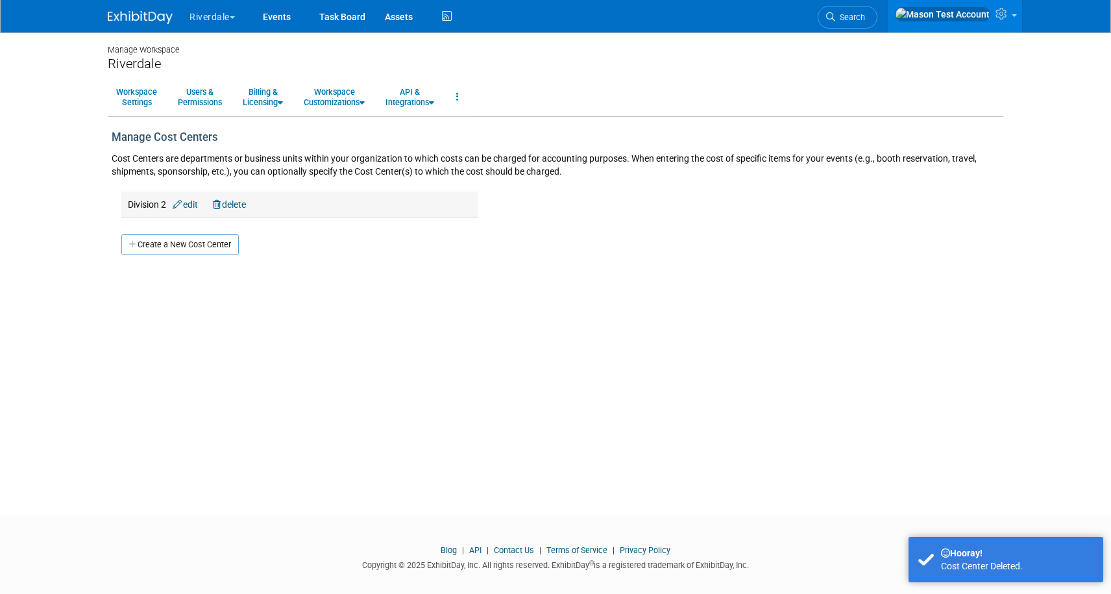
click at [240, 204] on link "delete" at bounding box center [229, 204] width 33 height 10
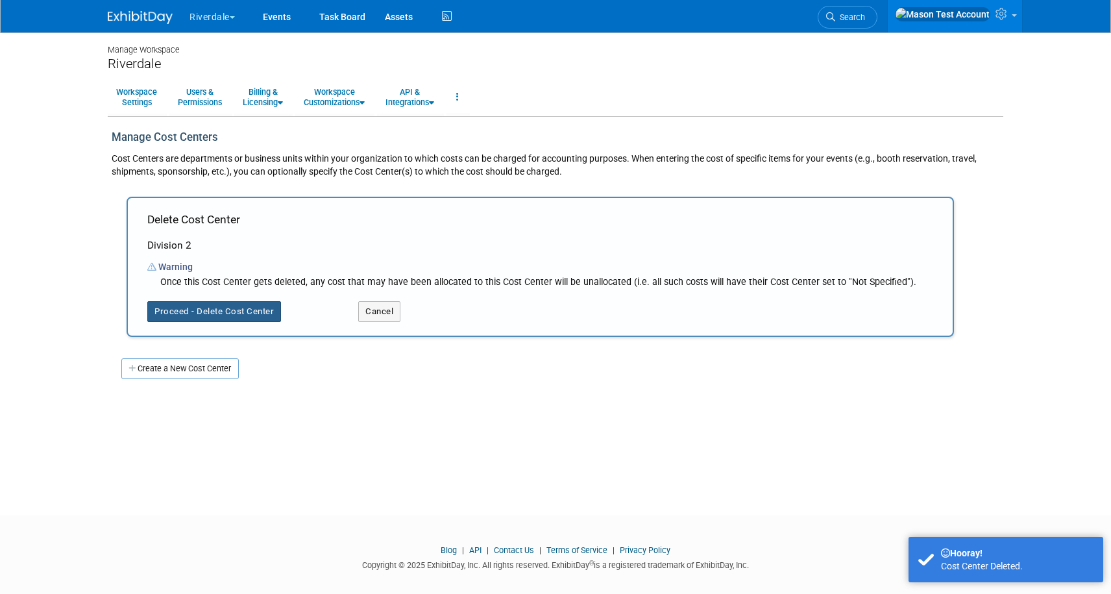
click at [236, 303] on button "Proceed - Delete Cost Center" at bounding box center [214, 311] width 134 height 21
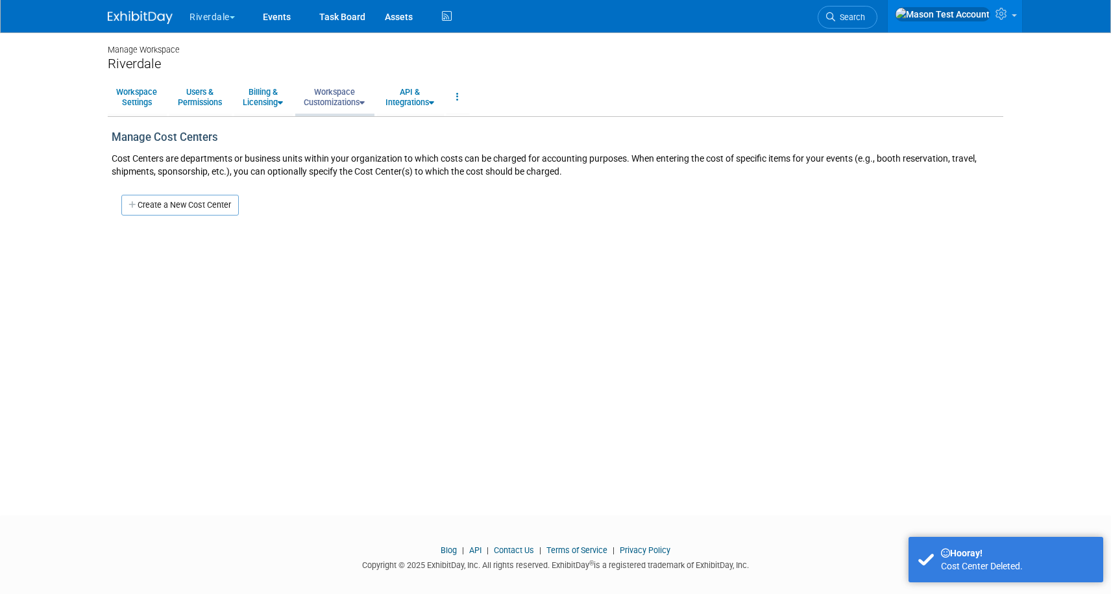
click at [338, 93] on link "Workspace Customizations" at bounding box center [334, 97] width 78 height 32
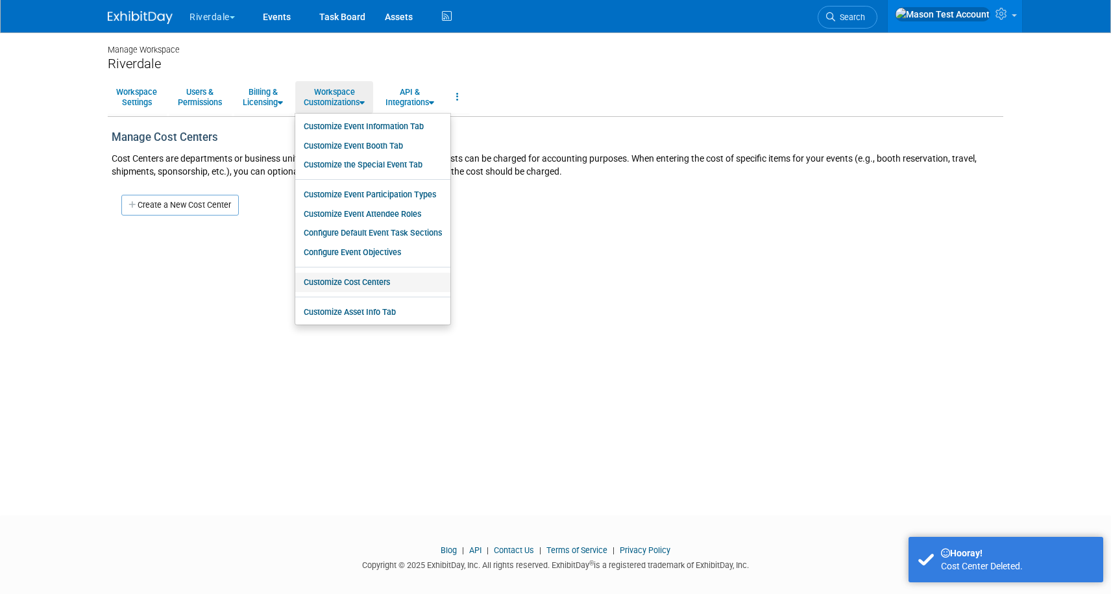
click at [356, 285] on link "Customize Cost Centers" at bounding box center [372, 282] width 155 height 19
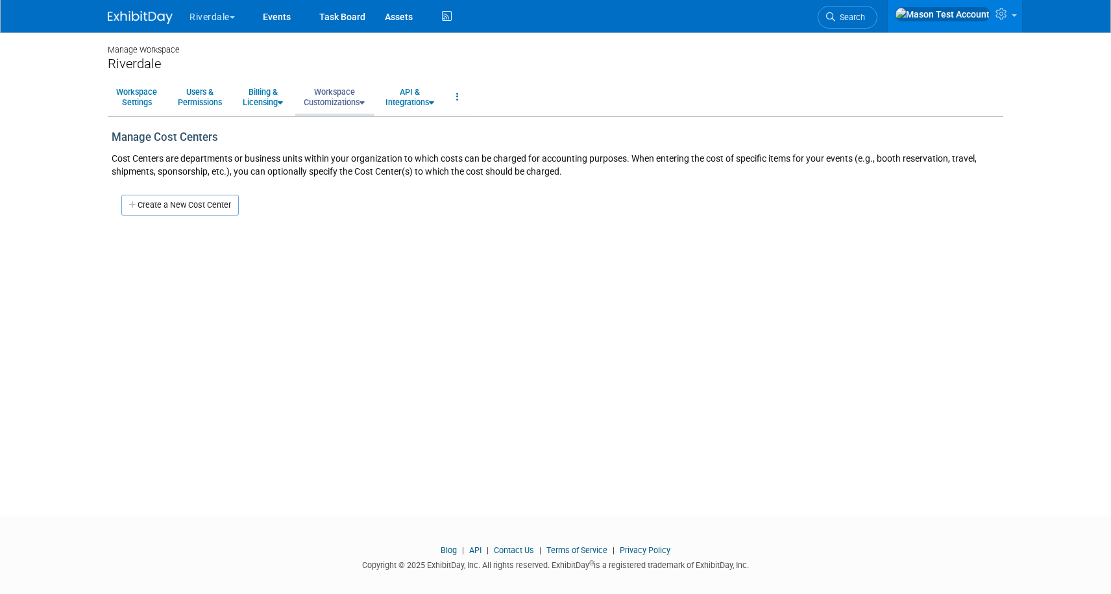
click at [327, 104] on link "Workspace Customizations" at bounding box center [334, 97] width 78 height 32
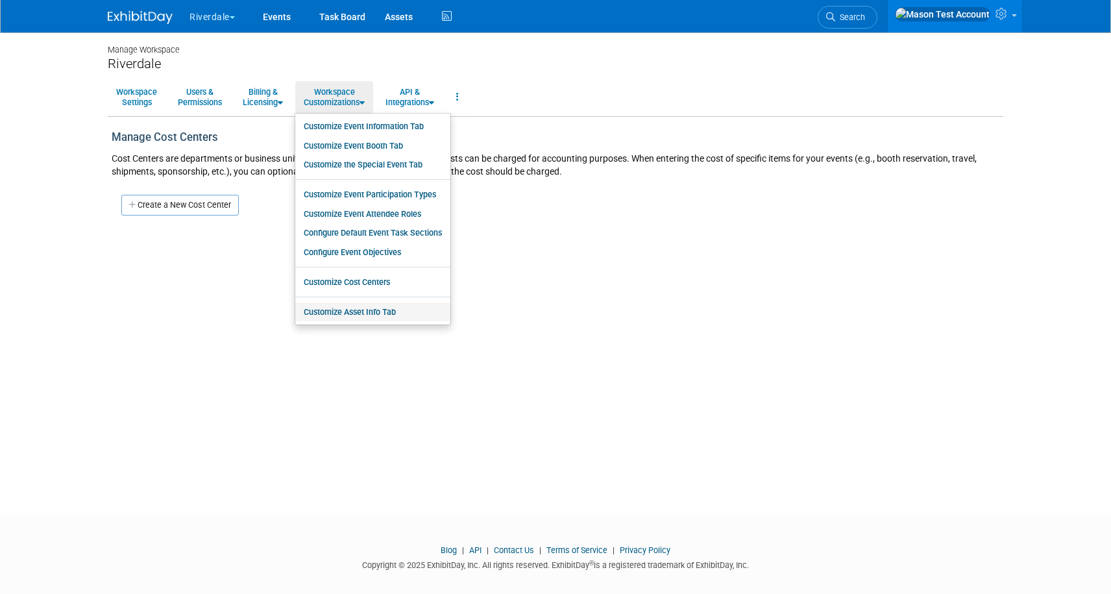
click at [358, 315] on link "Customize Asset Info Tab" at bounding box center [372, 312] width 155 height 19
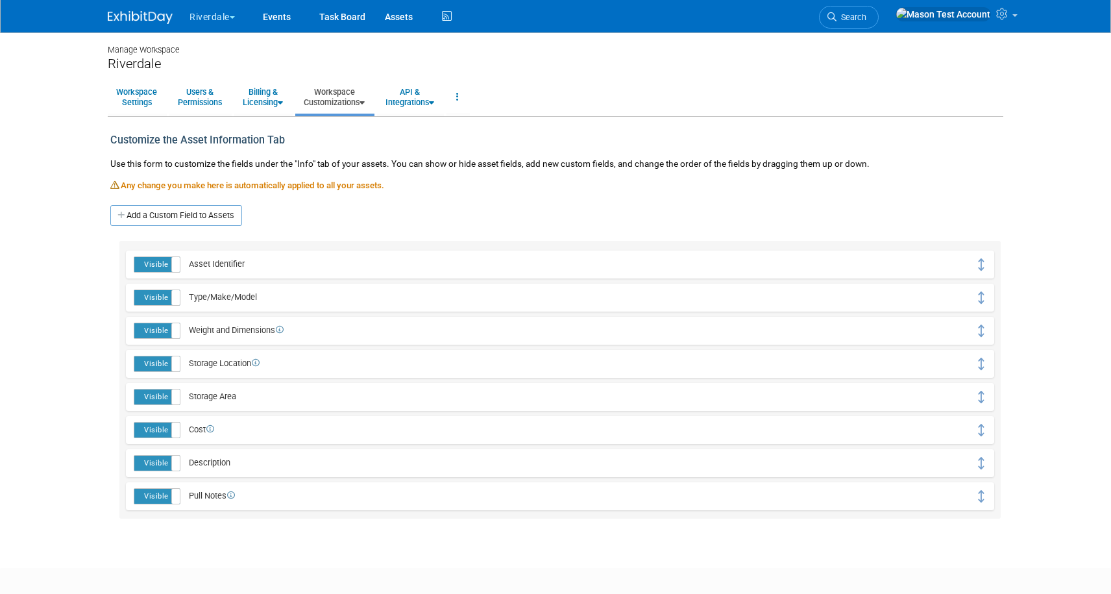
click at [232, 16] on span "button" at bounding box center [232, 17] width 5 height 3
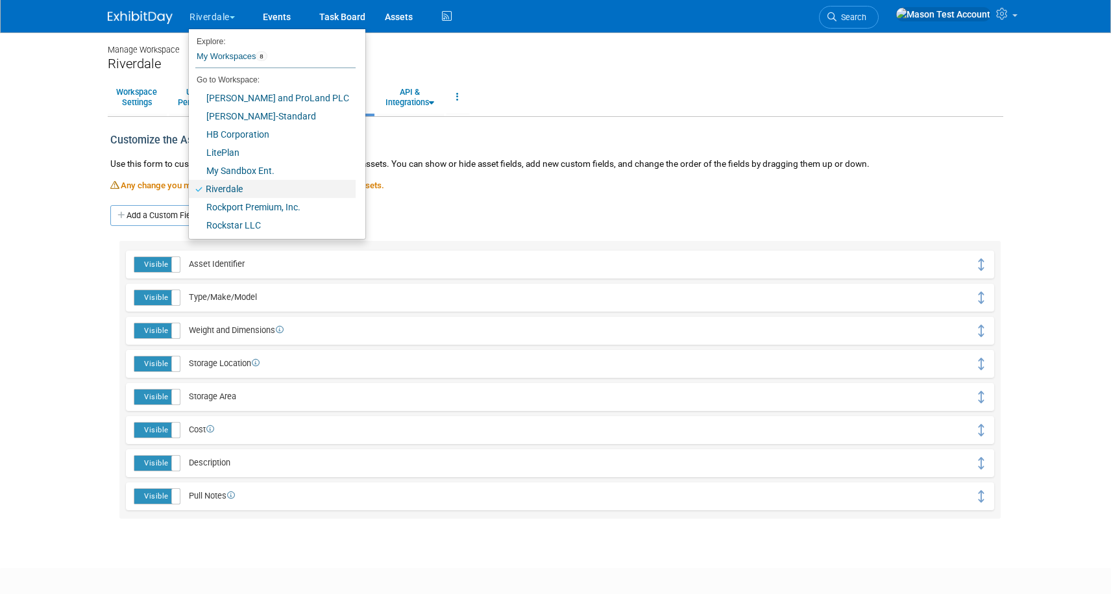
click at [227, 186] on link "Riverdale" at bounding box center [272, 189] width 167 height 18
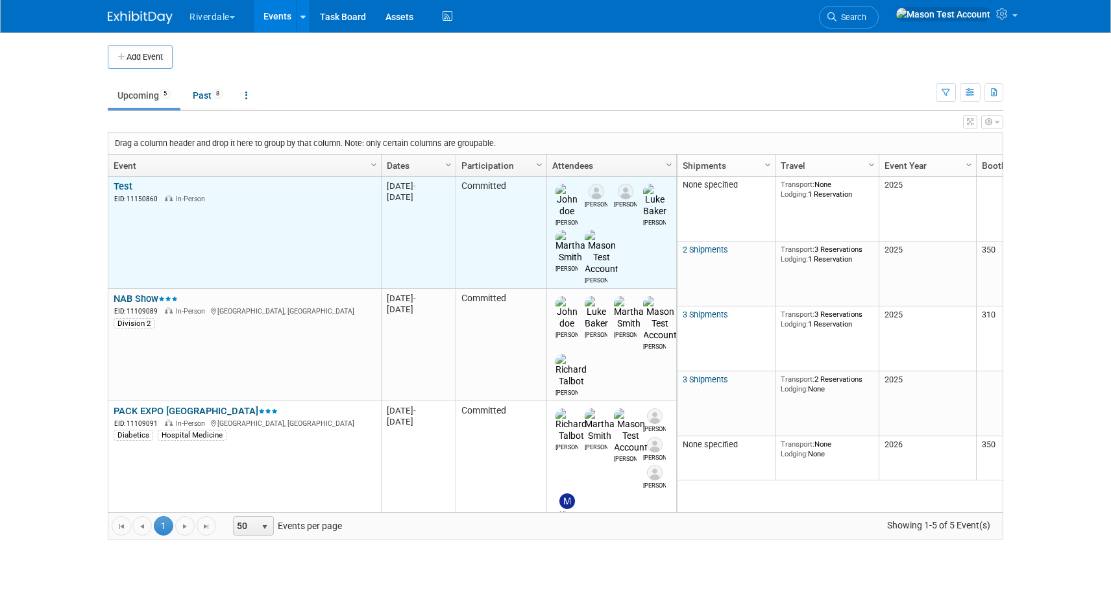
click at [120, 184] on link "Test" at bounding box center [123, 186] width 19 height 12
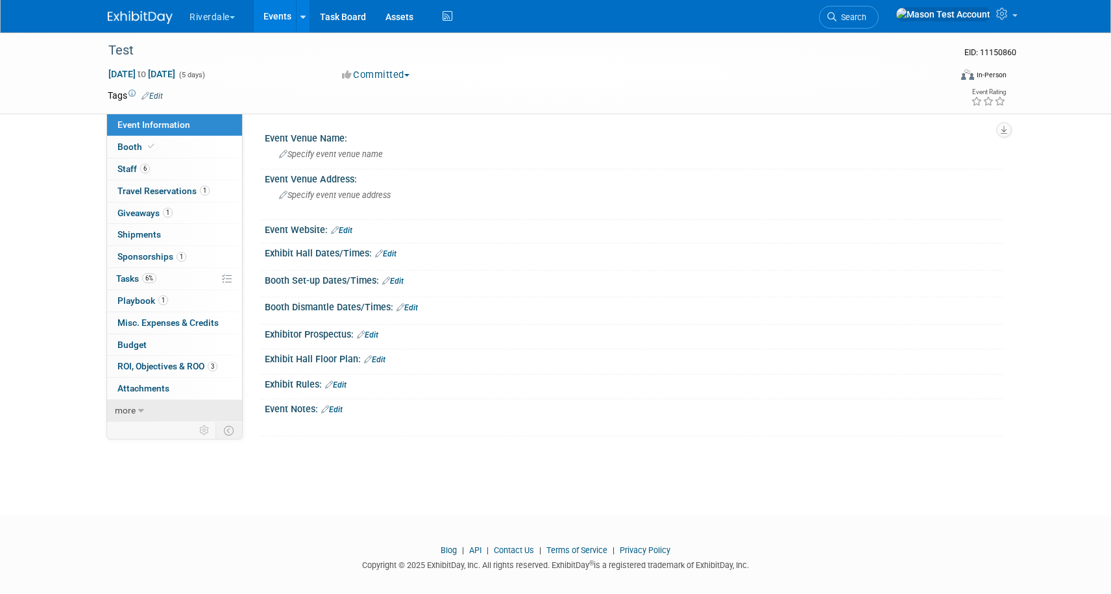
click at [130, 406] on span "more" at bounding box center [125, 410] width 21 height 10
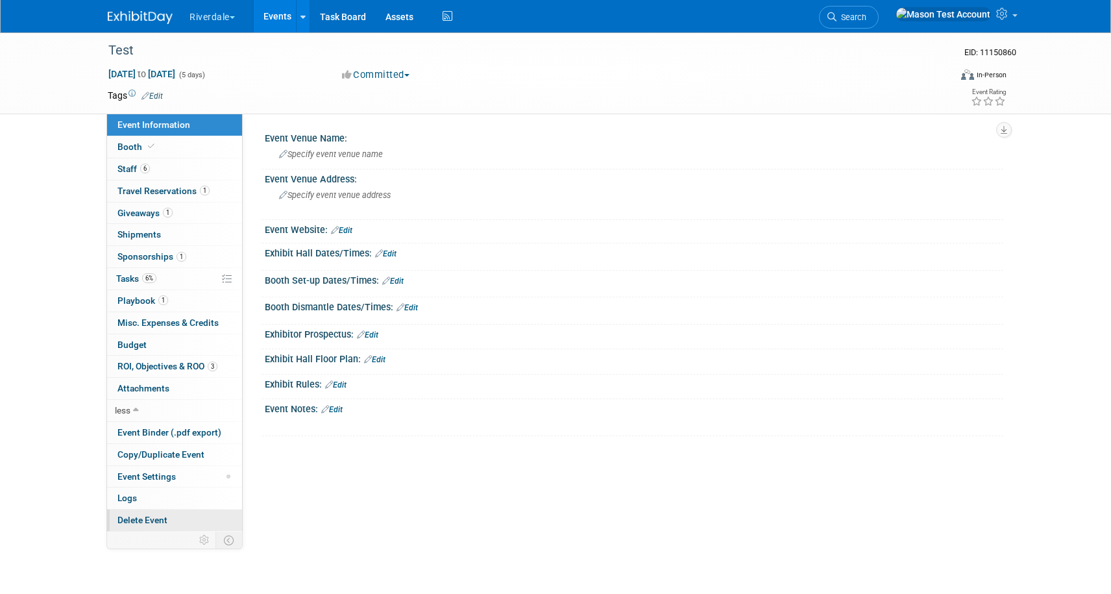
click at [153, 526] on link "Delete Event" at bounding box center [174, 520] width 135 height 21
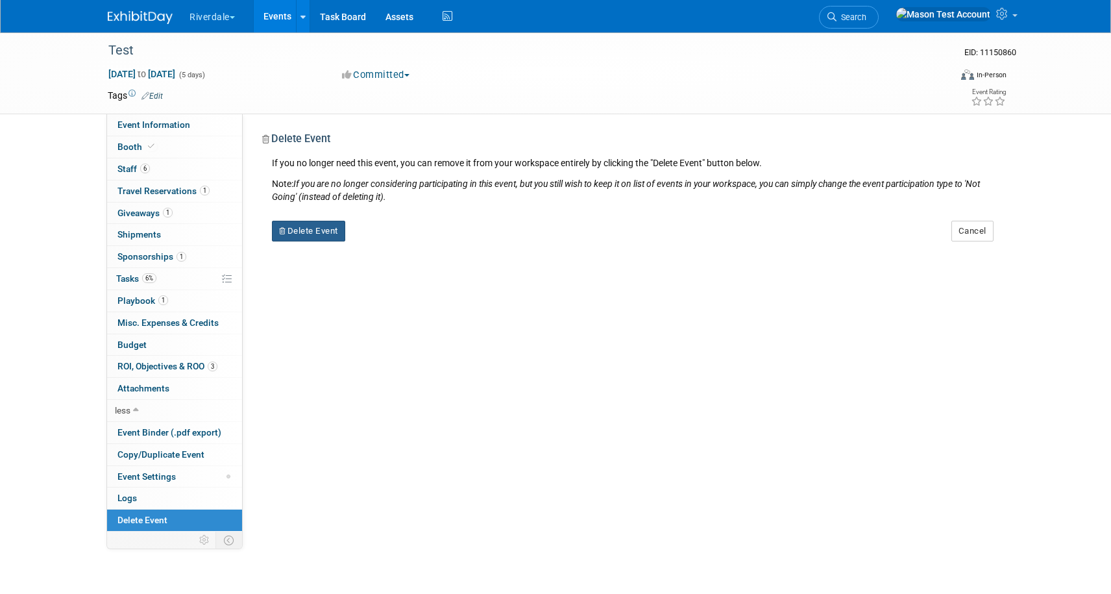
click at [318, 232] on button "Delete Event" at bounding box center [308, 231] width 73 height 21
click at [382, 243] on icon at bounding box center [382, 242] width 8 height 7
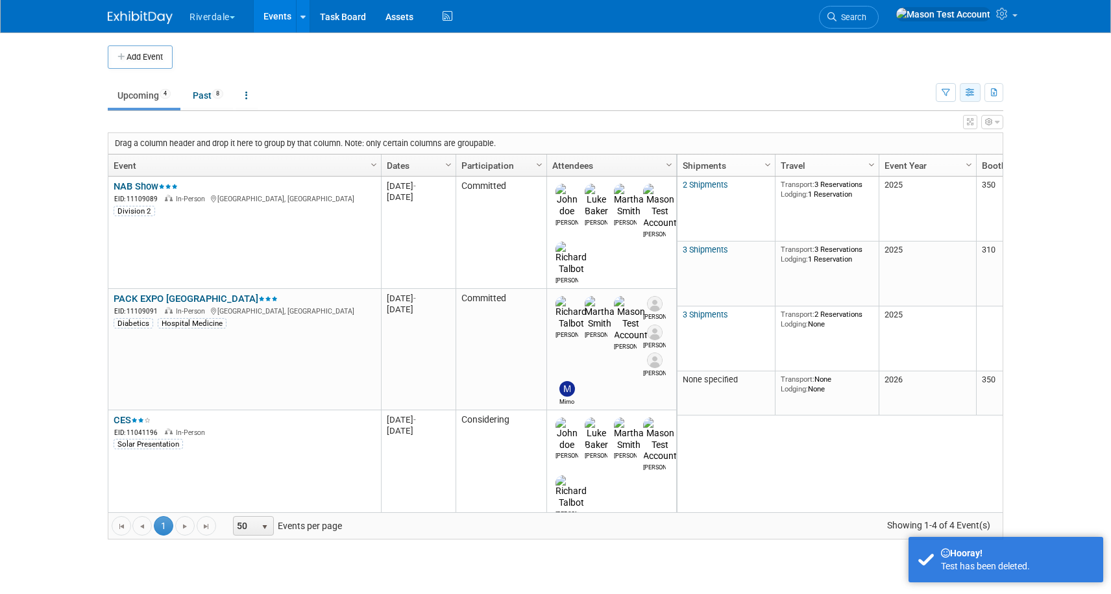
click at [974, 92] on icon "button" at bounding box center [971, 93] width 10 height 8
click at [901, 151] on link "Detail View" at bounding box center [915, 158] width 109 height 18
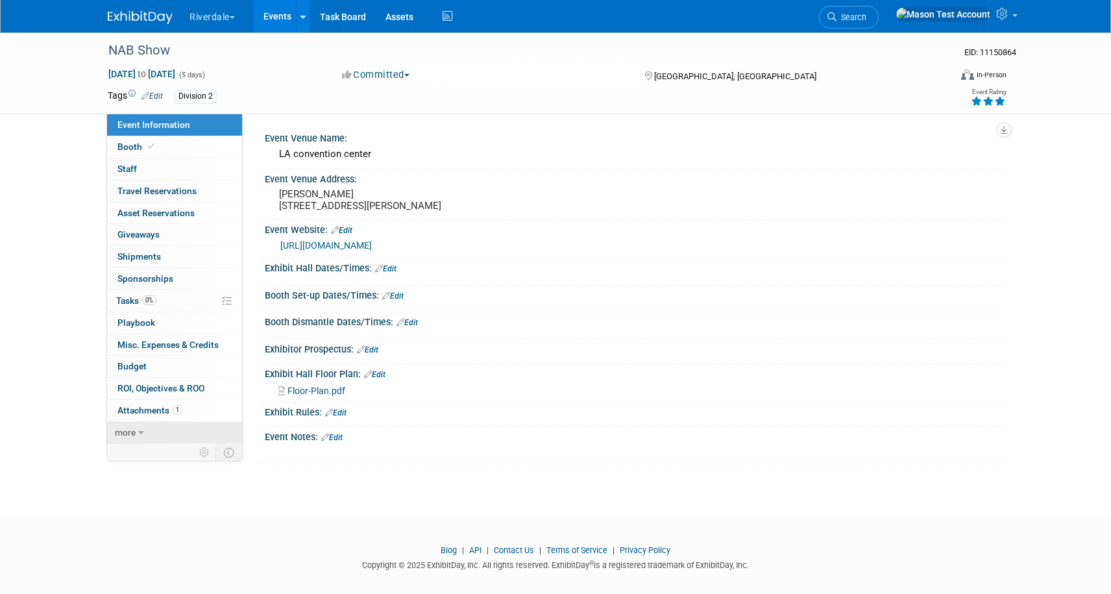
click at [125, 438] on span "more" at bounding box center [125, 432] width 21 height 10
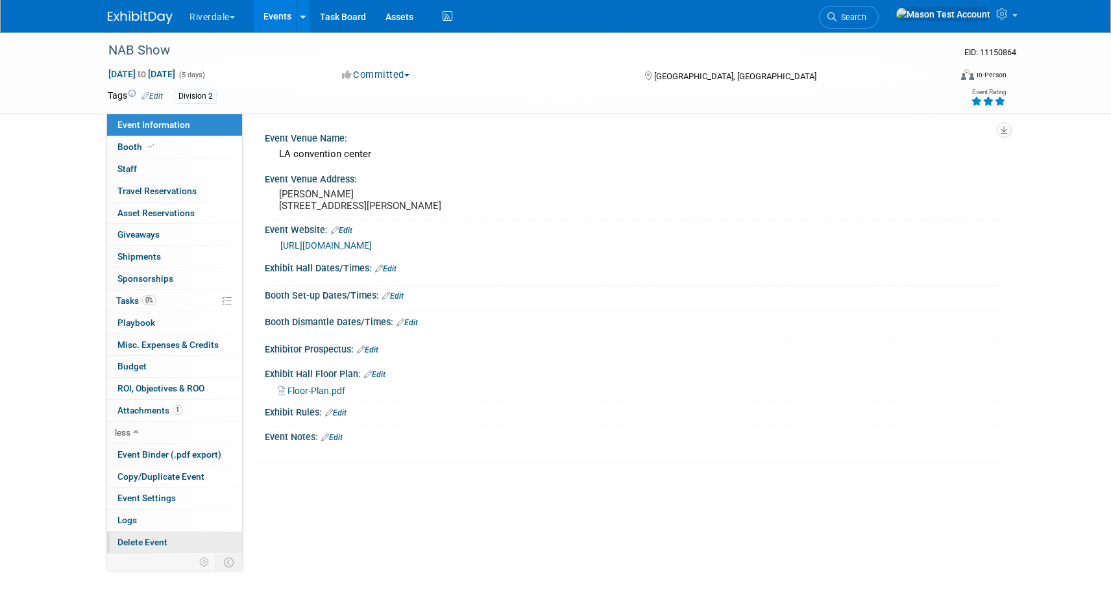
click at [146, 543] on span "Delete Event" at bounding box center [142, 542] width 50 height 10
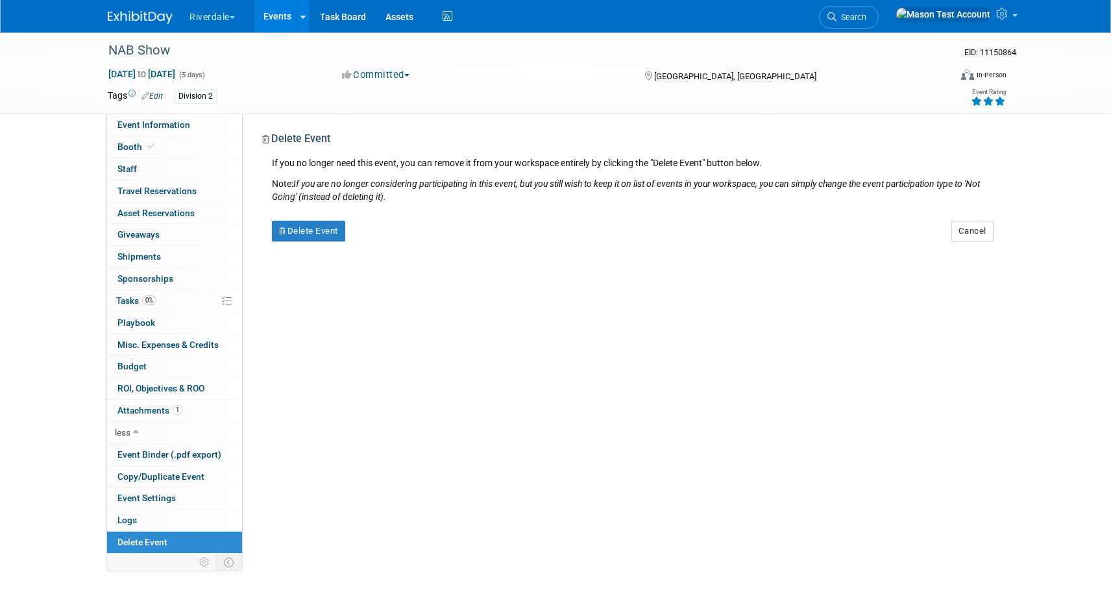
click at [332, 219] on div "Delete Event" at bounding box center [385, 226] width 247 height 31
click at [332, 222] on button "Delete Event" at bounding box center [308, 231] width 73 height 21
click at [387, 239] on link "Yes" at bounding box center [391, 242] width 38 height 21
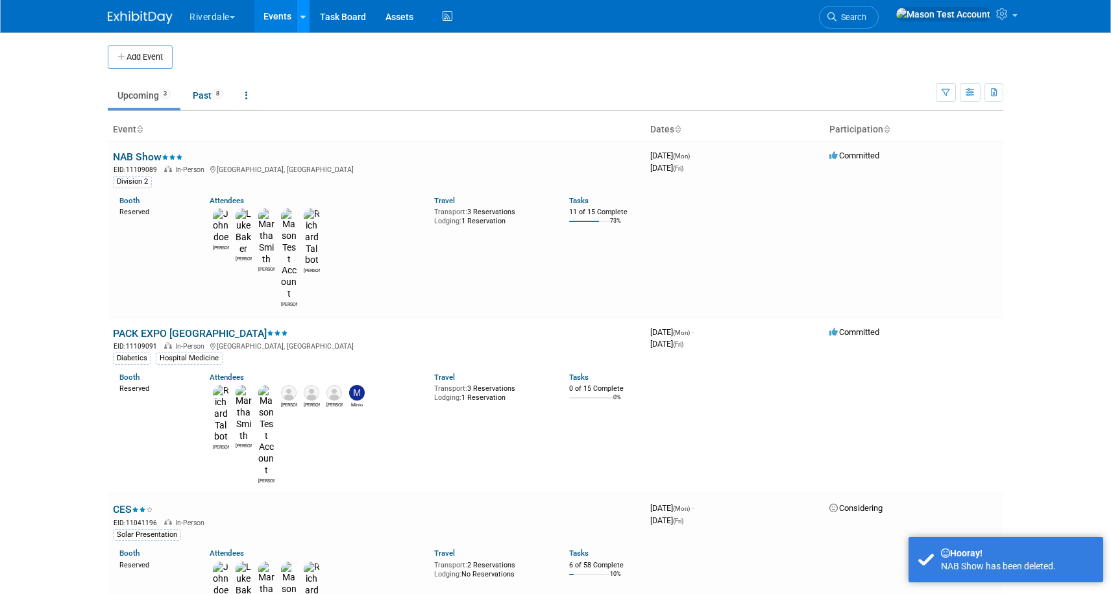
click at [305, 11] on div at bounding box center [303, 16] width 5 height 13
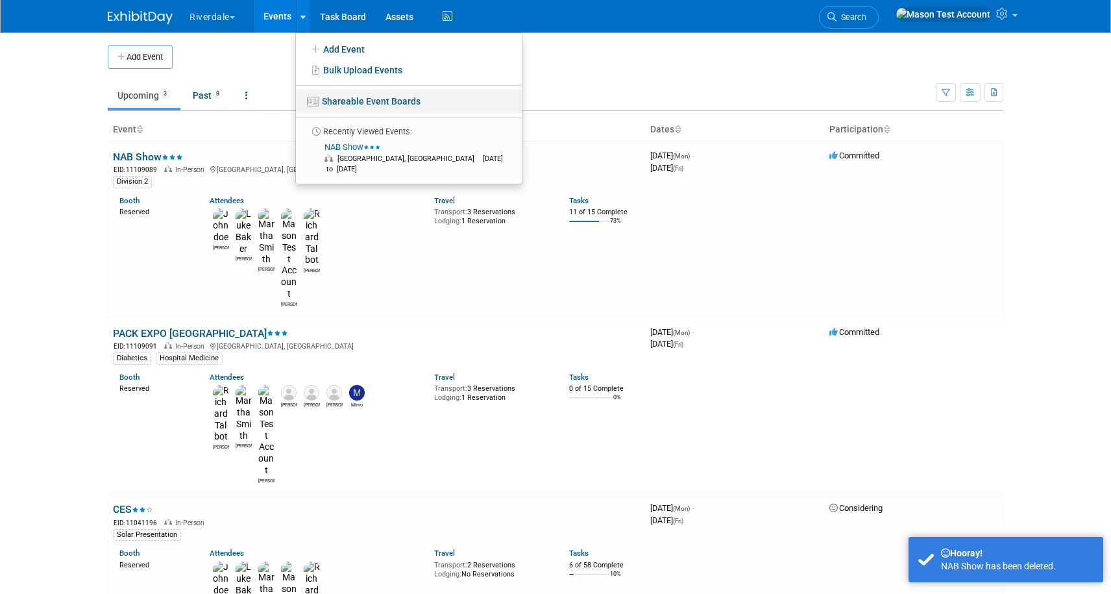
click at [352, 94] on link "Shareable Event Boards" at bounding box center [409, 101] width 226 height 23
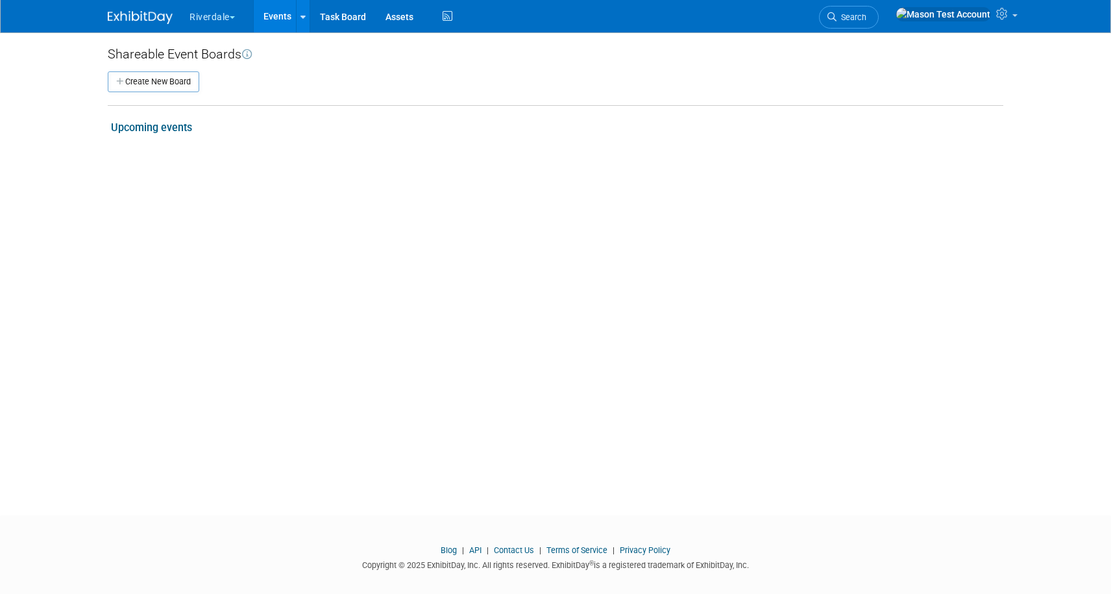
click at [182, 131] on link "Upcoming events" at bounding box center [151, 127] width 81 height 12
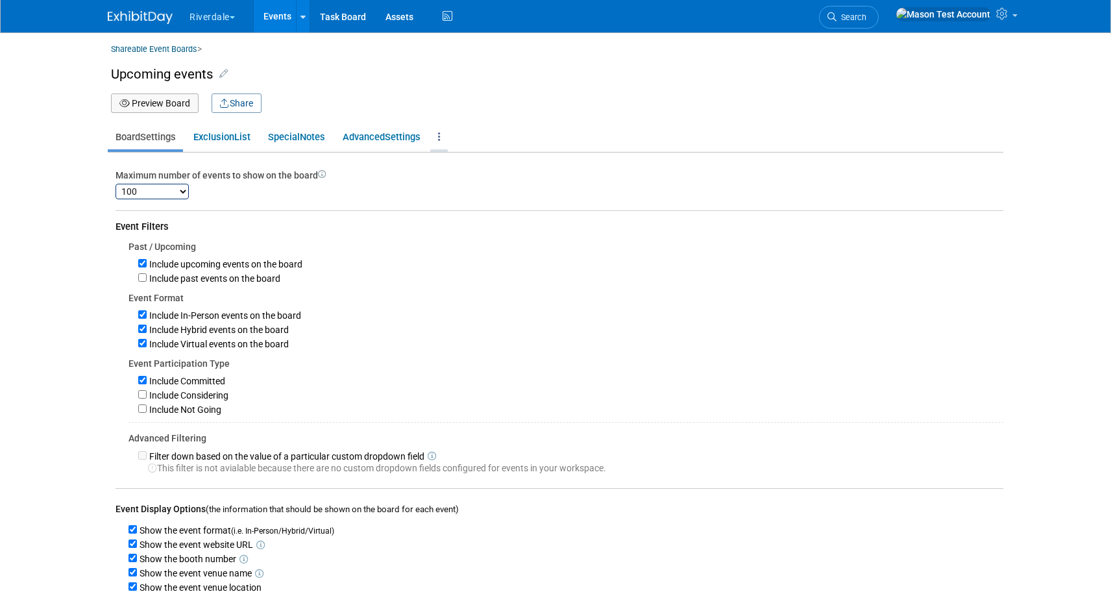
click at [441, 141] on icon at bounding box center [439, 137] width 3 height 10
click at [467, 157] on link "Delete Board" at bounding box center [481, 163] width 103 height 18
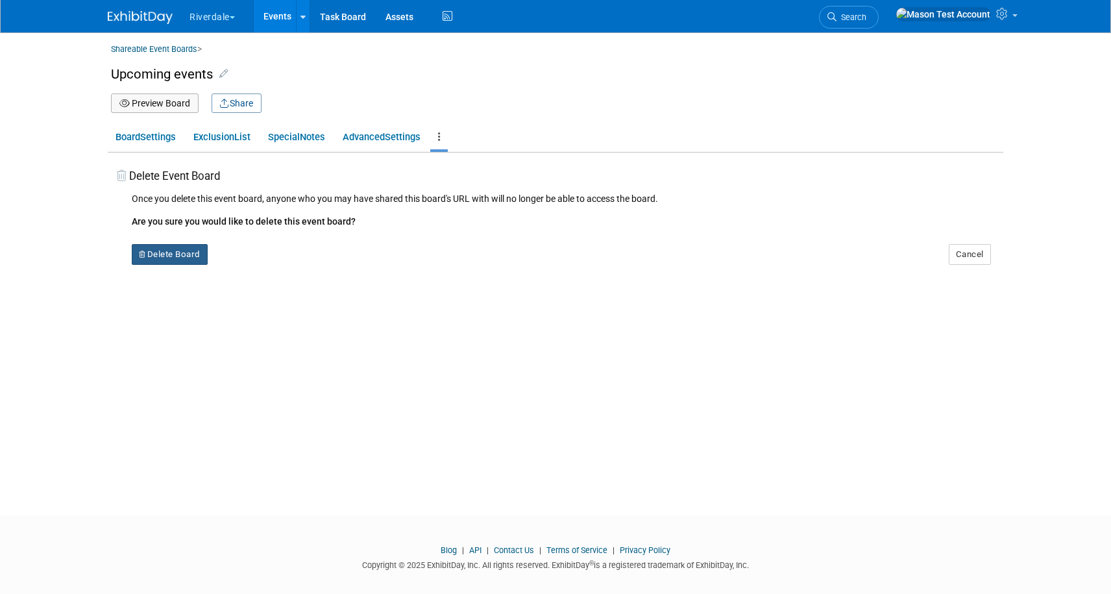
click at [201, 251] on button "Delete Board" at bounding box center [170, 254] width 76 height 21
click at [263, 266] on link "Yes" at bounding box center [252, 264] width 38 height 21
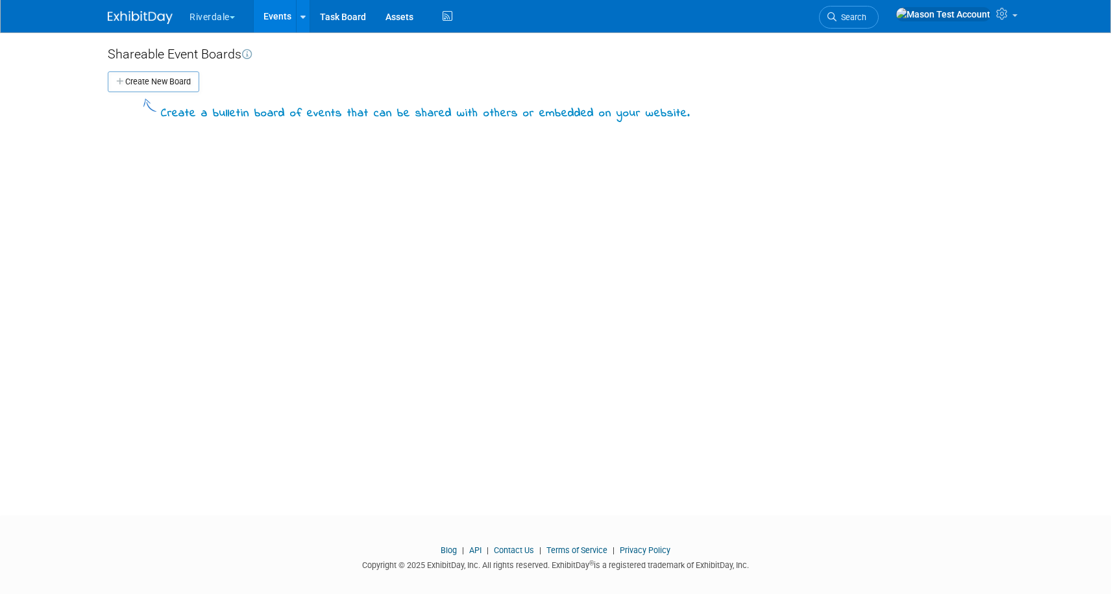
click at [283, 12] on link "Events" at bounding box center [277, 16] width 47 height 32
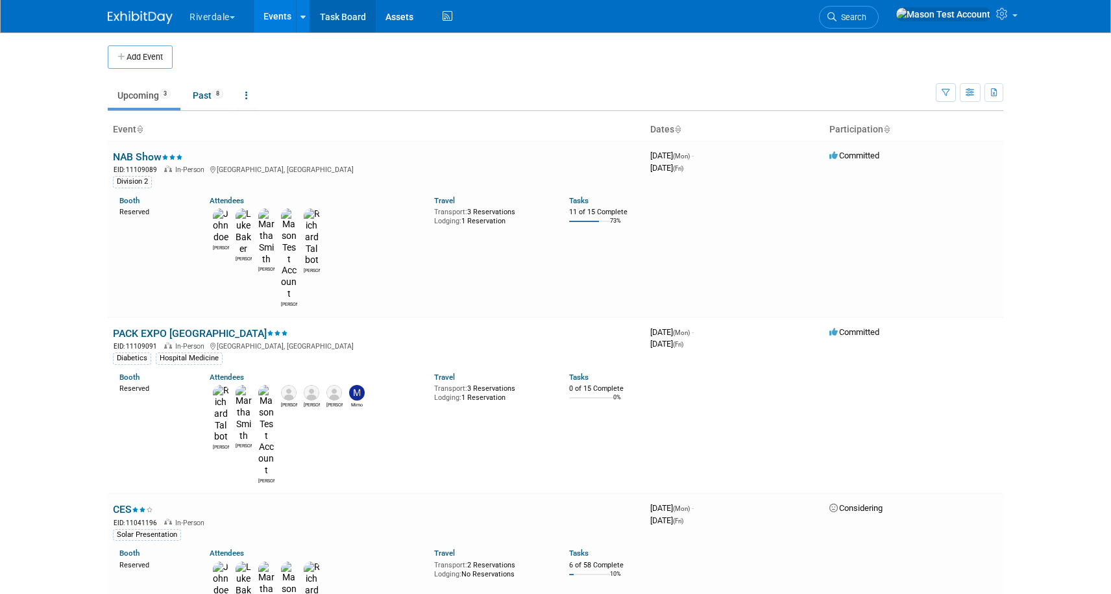
click at [331, 12] on link "Task Board" at bounding box center [343, 16] width 66 height 32
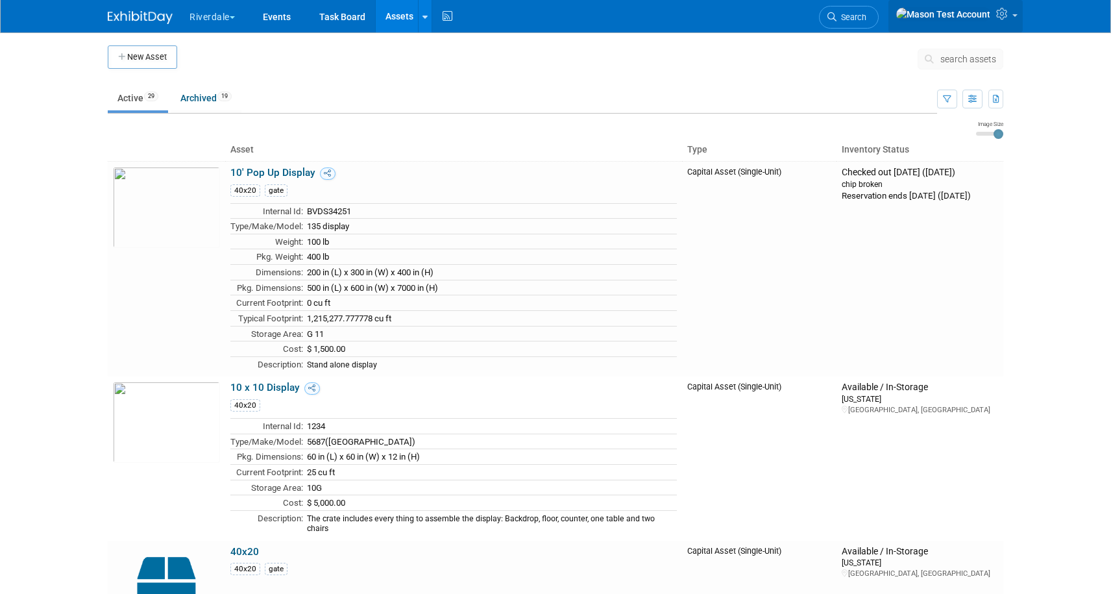
click at [1012, 21] on link at bounding box center [956, 16] width 134 height 32
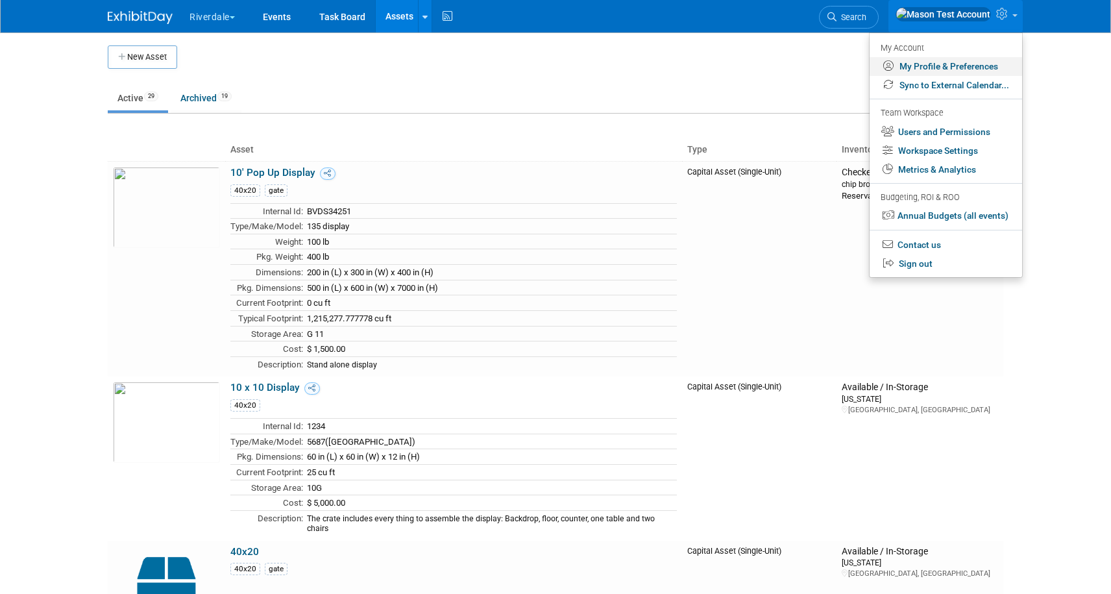
click at [952, 71] on link "My Profile & Preferences" at bounding box center [946, 66] width 153 height 19
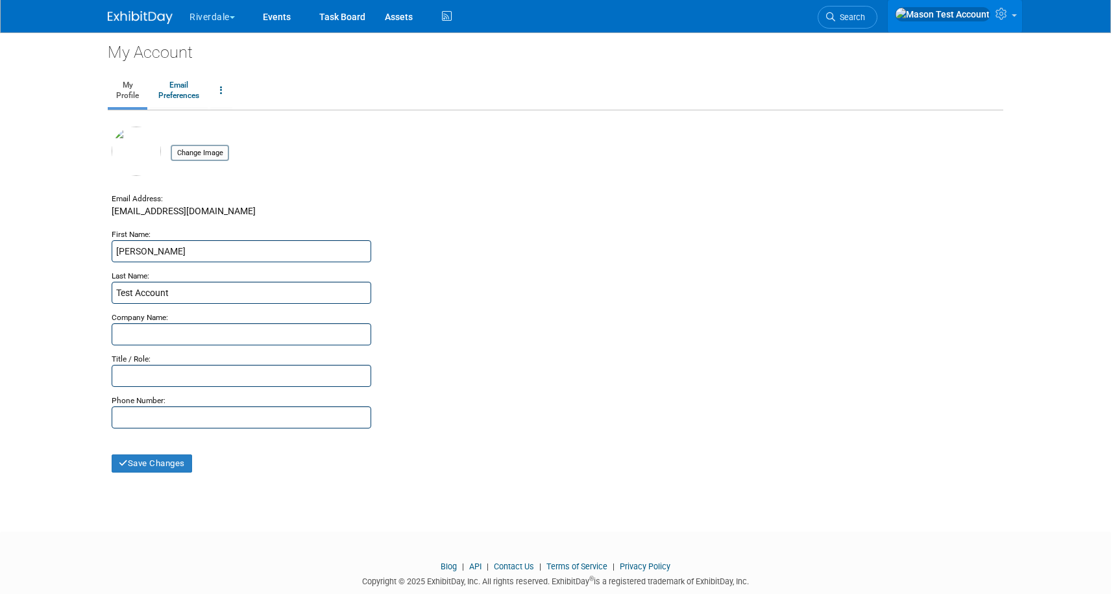
click at [987, 16] on img at bounding box center [942, 14] width 95 height 14
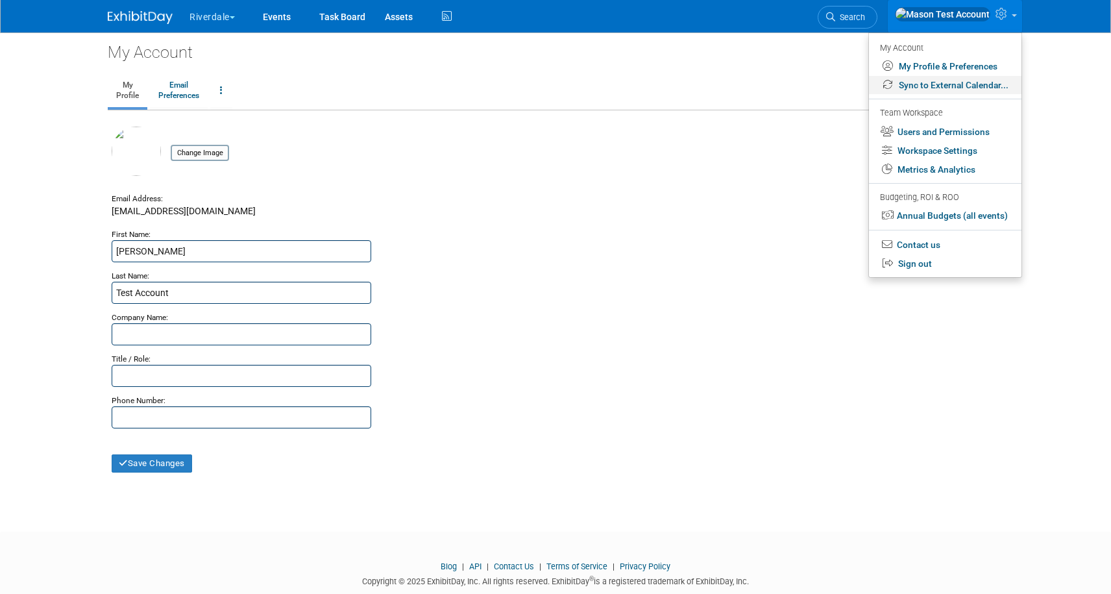
click at [981, 82] on link "Sync to External Calendar..." at bounding box center [945, 85] width 153 height 19
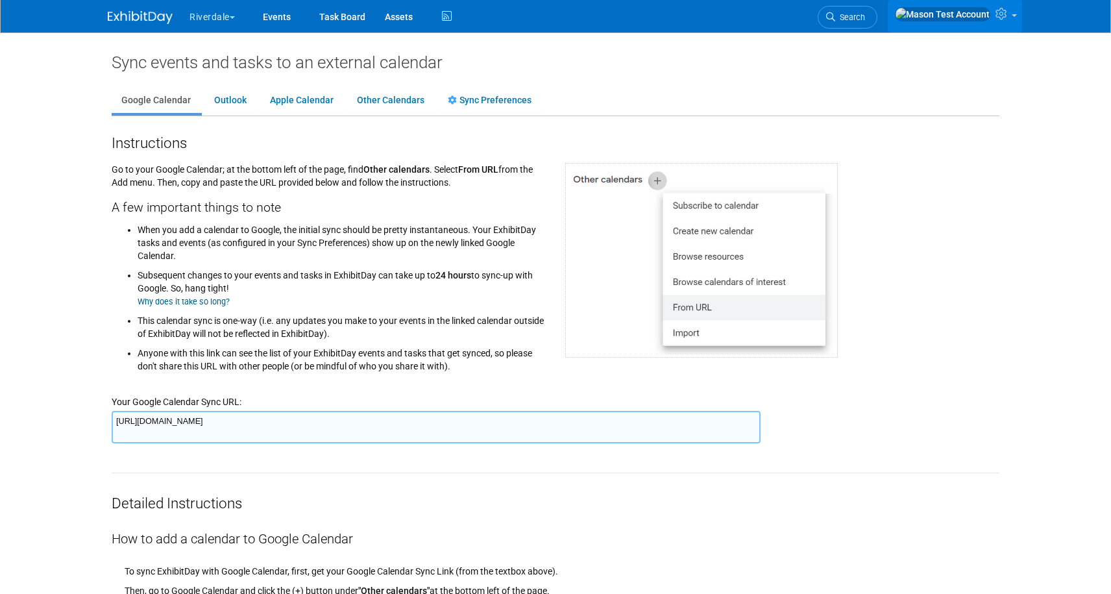
click at [988, 16] on img at bounding box center [942, 14] width 95 height 14
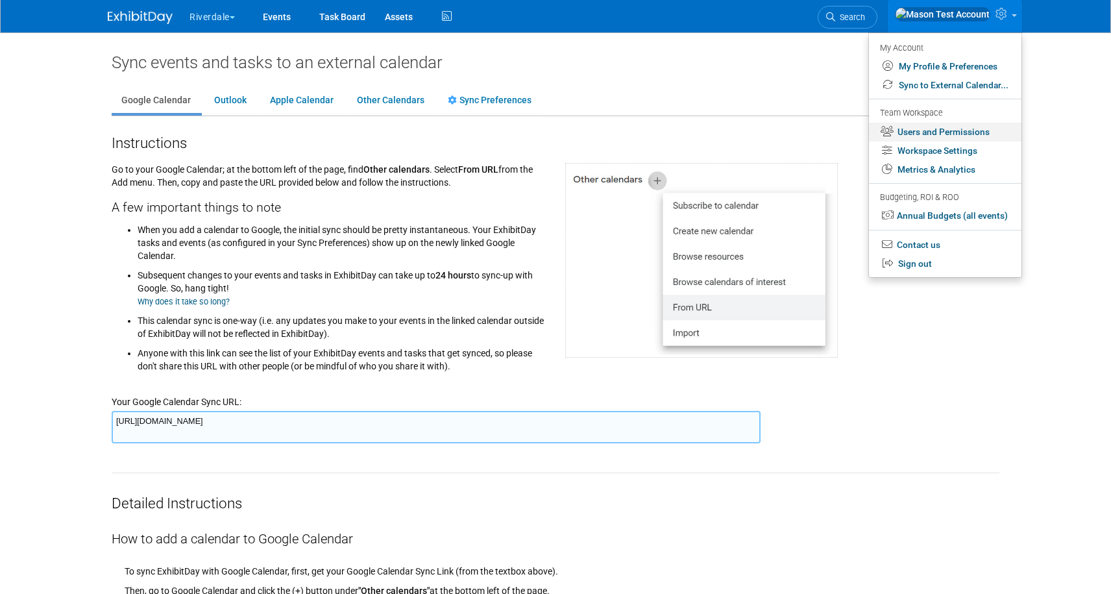
click at [970, 134] on link "Users and Permissions" at bounding box center [945, 132] width 153 height 19
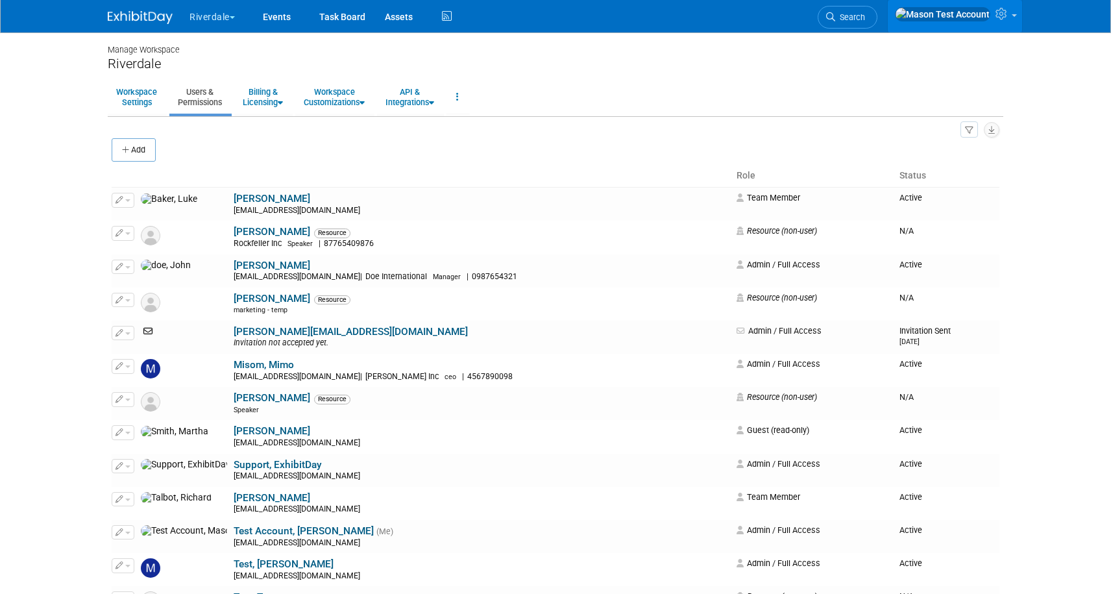
click at [990, 14] on link at bounding box center [955, 16] width 134 height 32
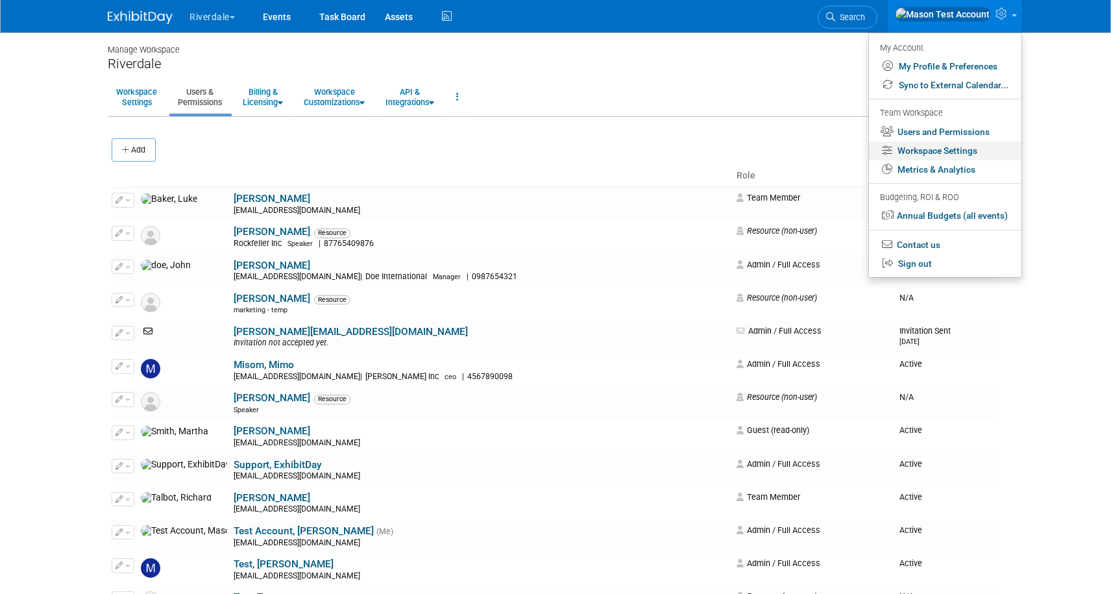
click at [951, 155] on link "Workspace Settings" at bounding box center [945, 151] width 153 height 19
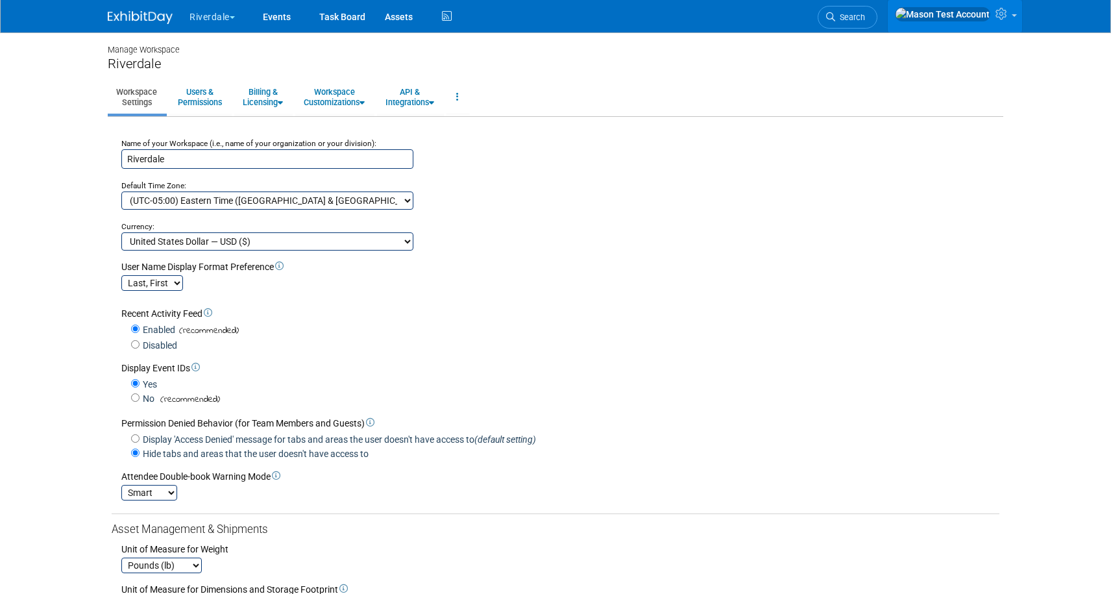
click at [984, 17] on img at bounding box center [942, 14] width 95 height 14
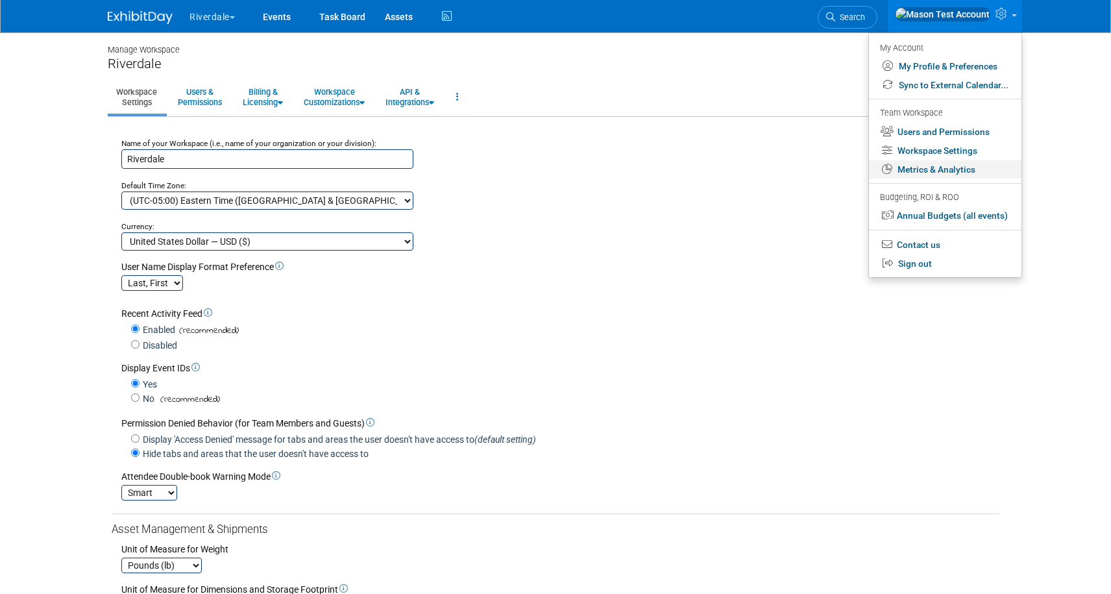
click at [944, 168] on link "Metrics & Analytics" at bounding box center [945, 169] width 153 height 19
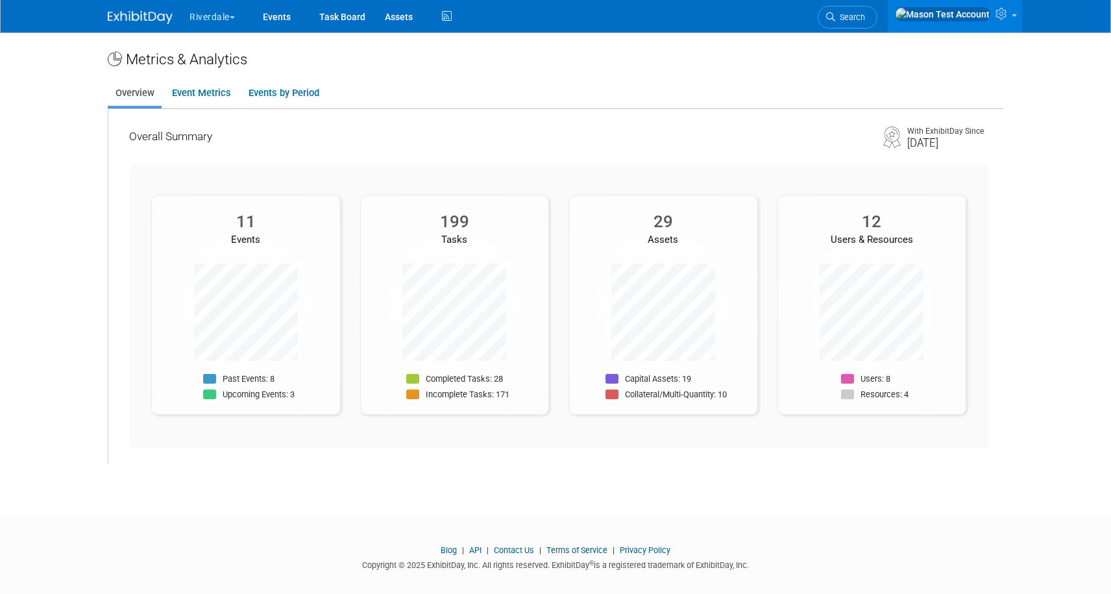
click at [994, 18] on link at bounding box center [955, 16] width 134 height 32
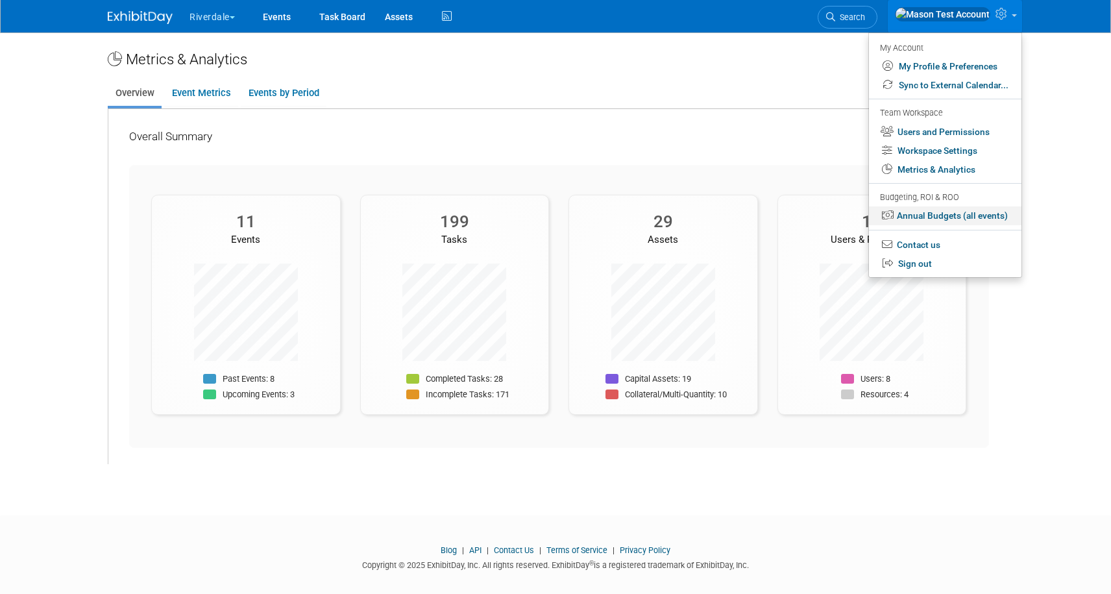
click at [937, 219] on link "Annual Budgets (all events)" at bounding box center [945, 215] width 153 height 19
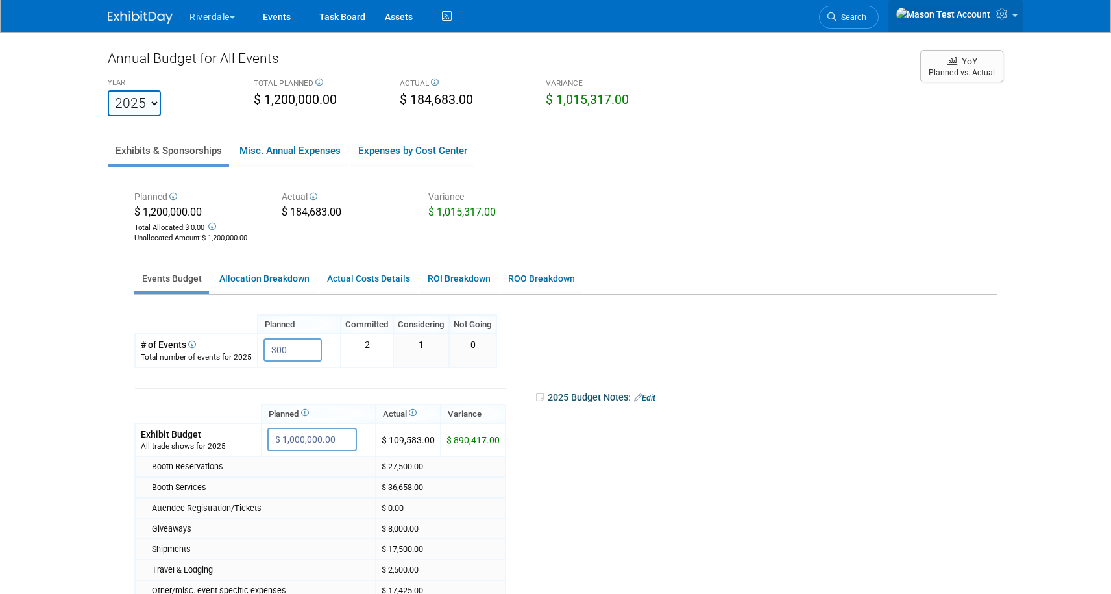
click at [1013, 21] on link at bounding box center [956, 16] width 134 height 32
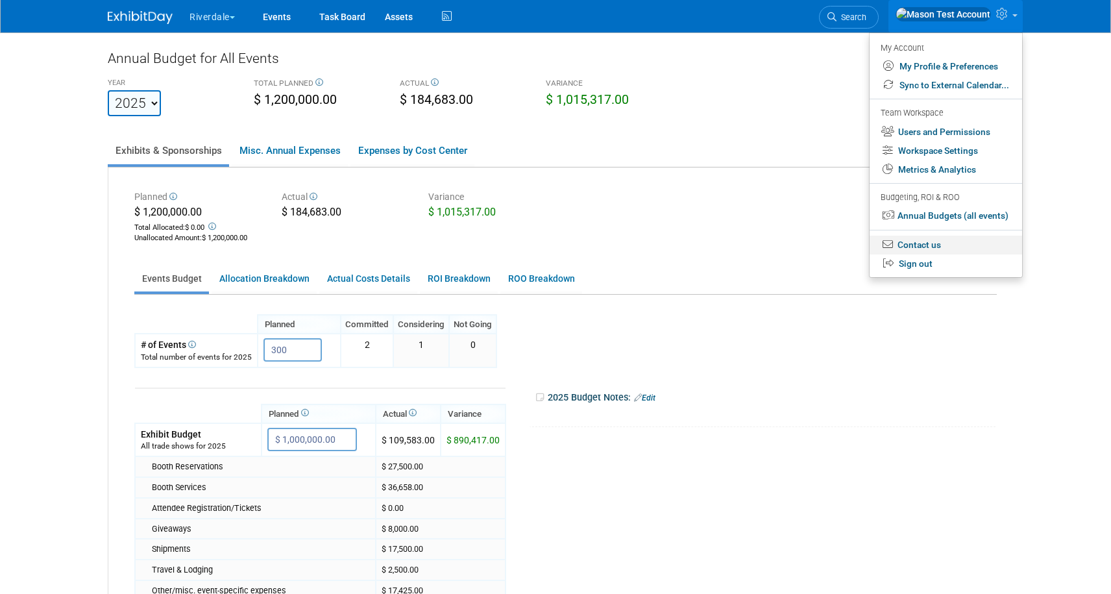
click at [932, 249] on link "Contact us" at bounding box center [946, 245] width 153 height 19
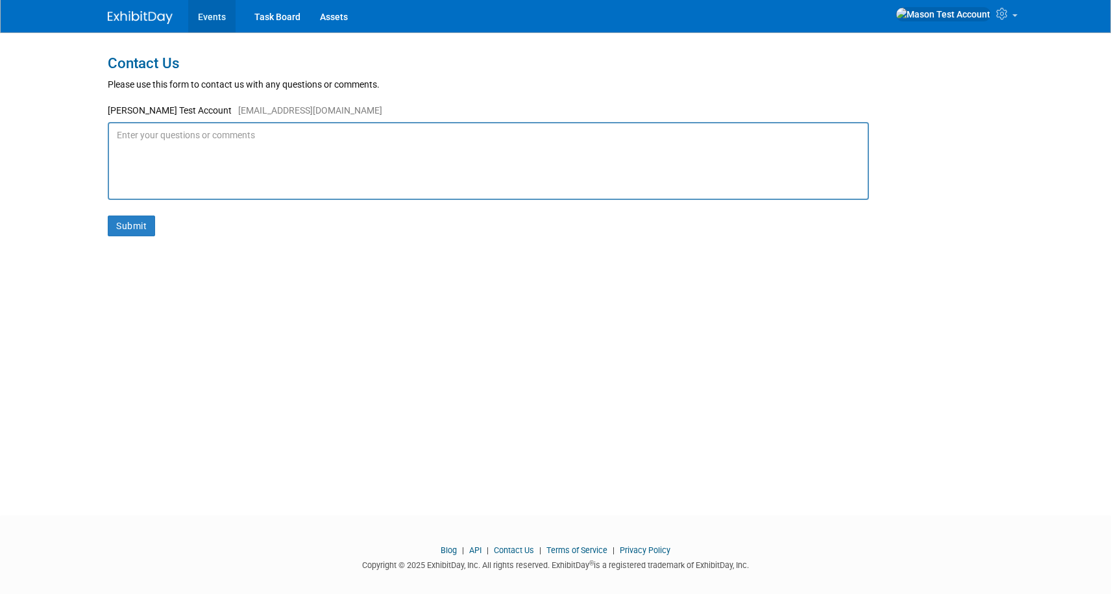
click at [221, 16] on link "Events" at bounding box center [211, 16] width 47 height 32
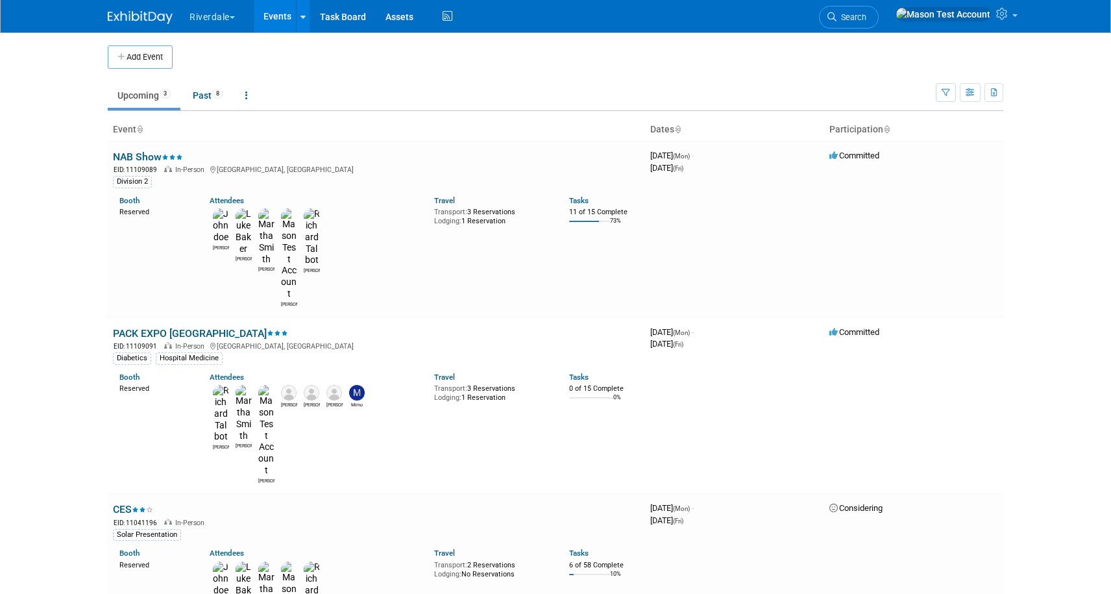
click at [219, 17] on button "Riverdale" at bounding box center [219, 14] width 63 height 29
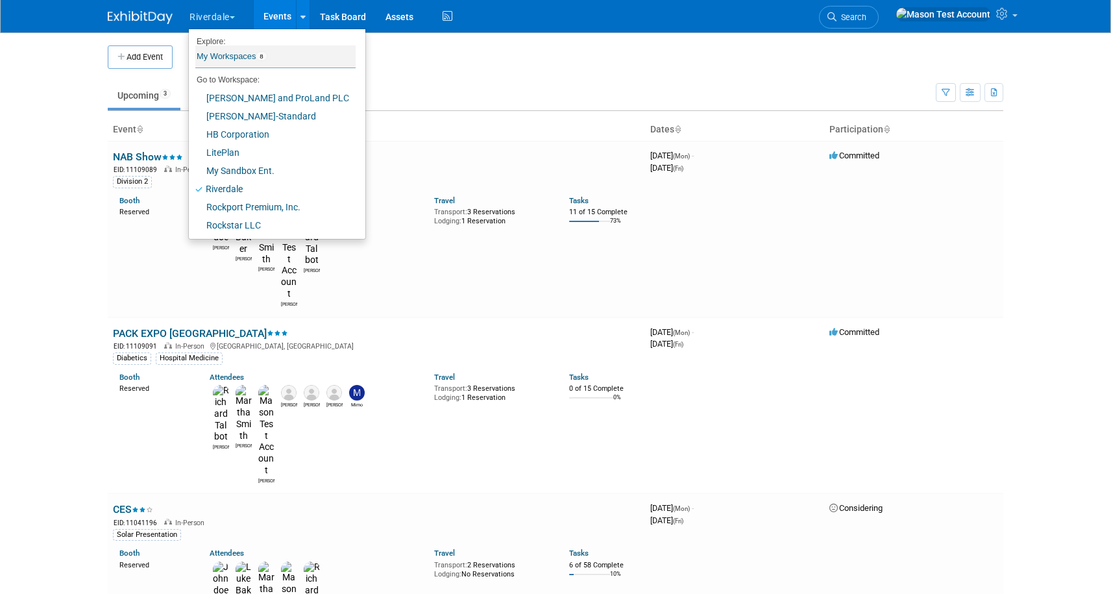
click at [230, 58] on link "My Workspaces 8" at bounding box center [275, 56] width 160 height 22
